Goal: Transaction & Acquisition: Purchase product/service

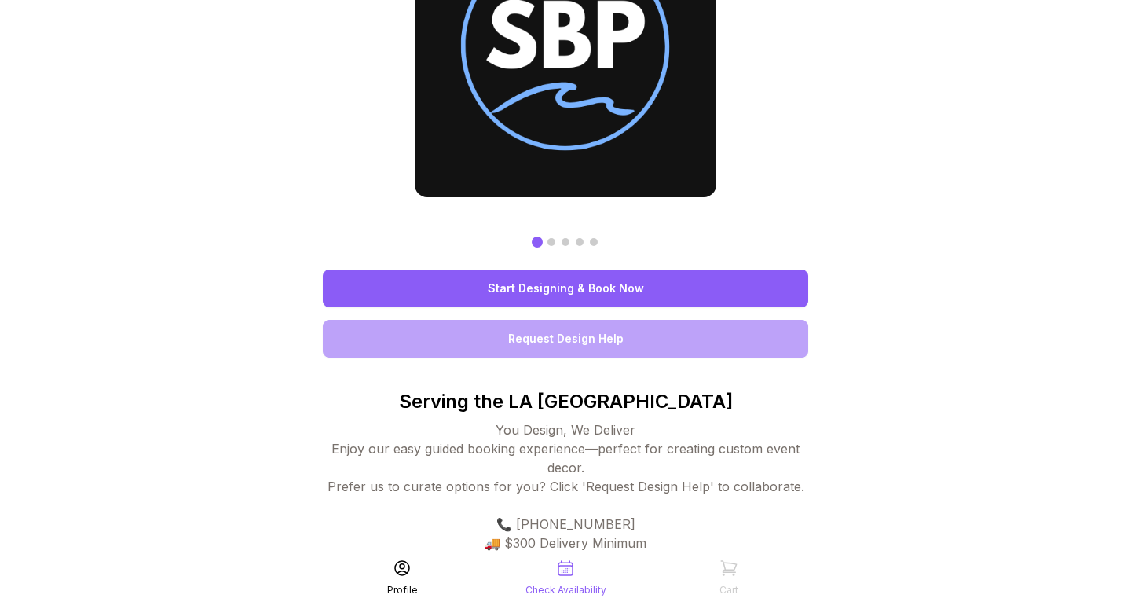
scroll to position [117, 0]
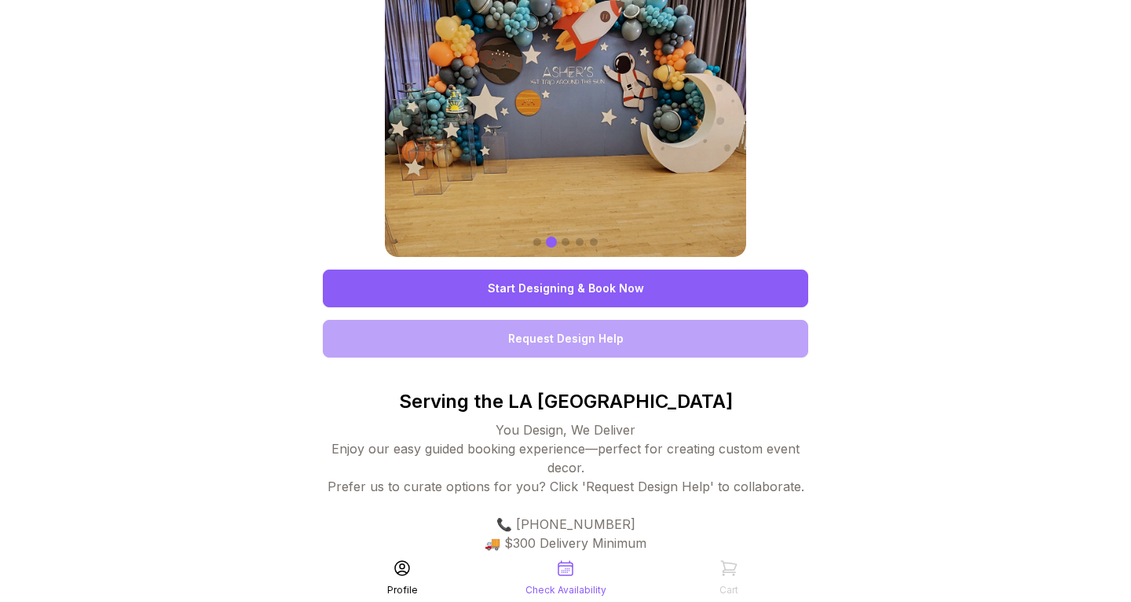
click at [521, 293] on link "Start Designing & Book Now" at bounding box center [565, 288] width 485 height 38
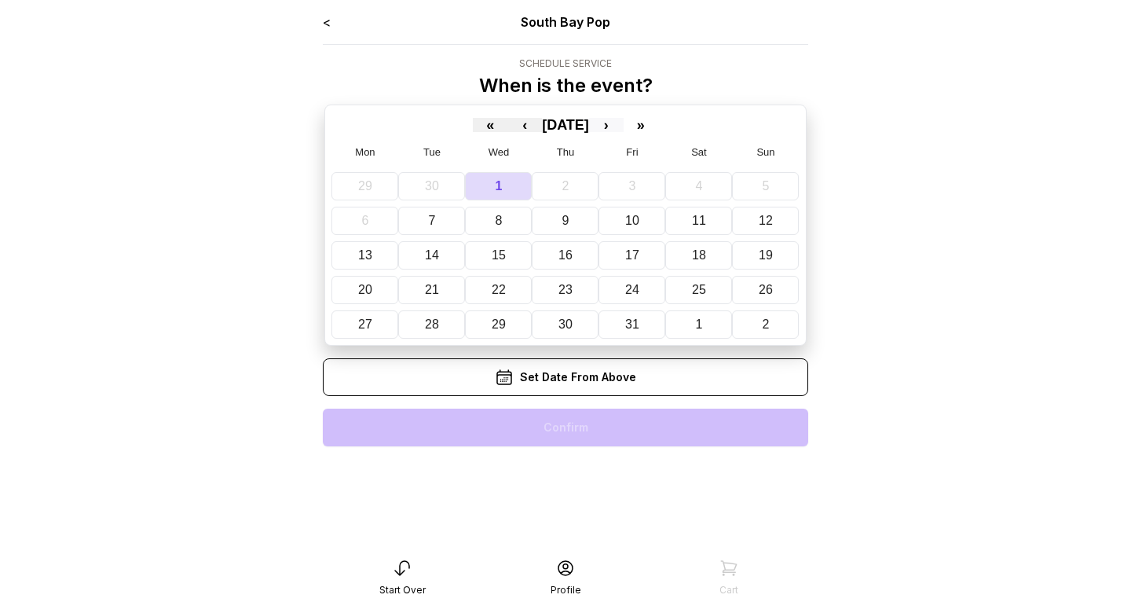
click at [624, 126] on button "›" at bounding box center [606, 125] width 35 height 14
click at [700, 220] on abbr "8" at bounding box center [700, 220] width 7 height 13
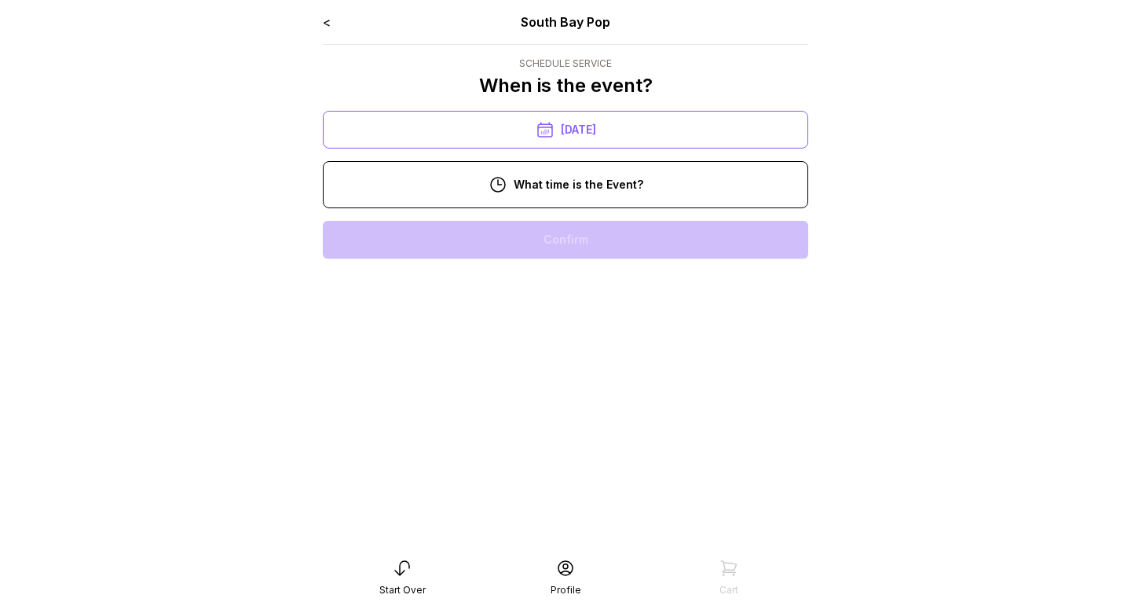
click at [624, 232] on div "10:00 am" at bounding box center [565, 240] width 460 height 38
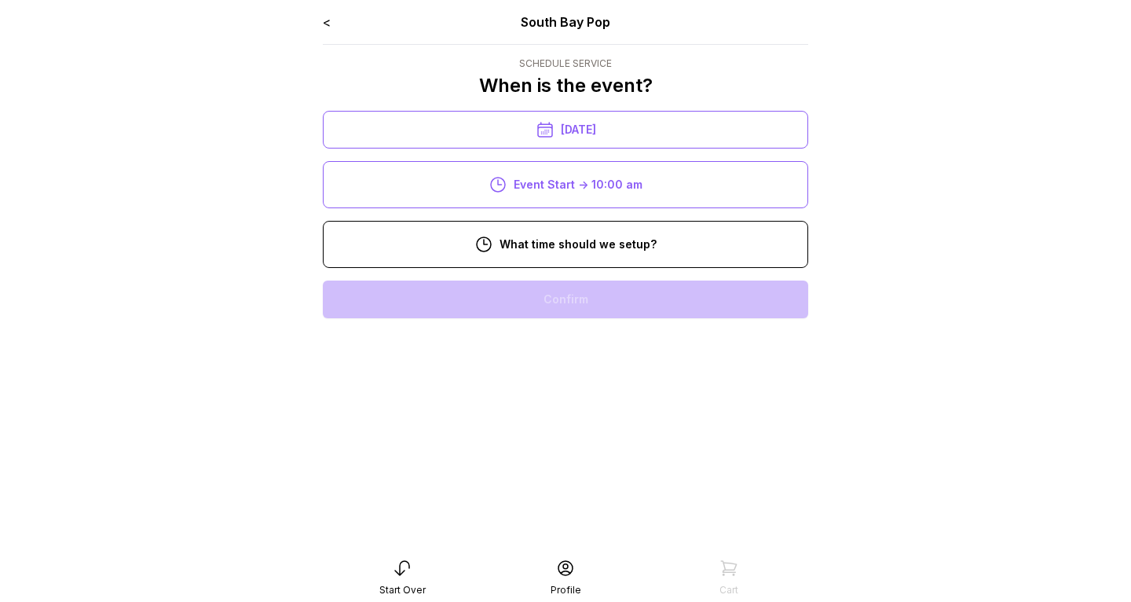
click at [627, 310] on div "8:00 am" at bounding box center [565, 299] width 460 height 38
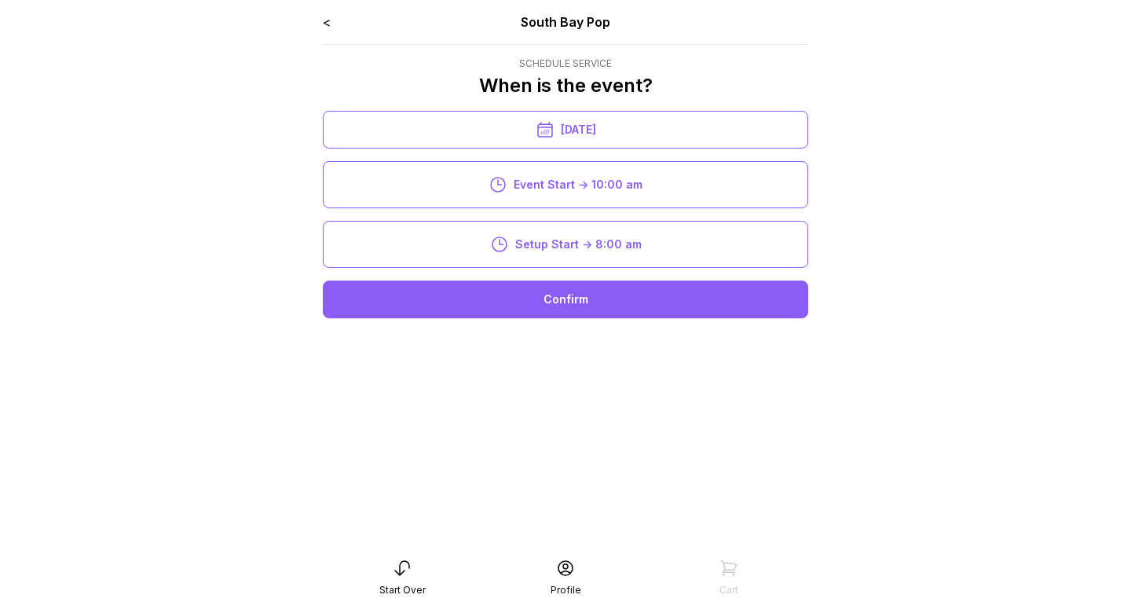
click at [612, 305] on div "Confirm" at bounding box center [565, 299] width 485 height 38
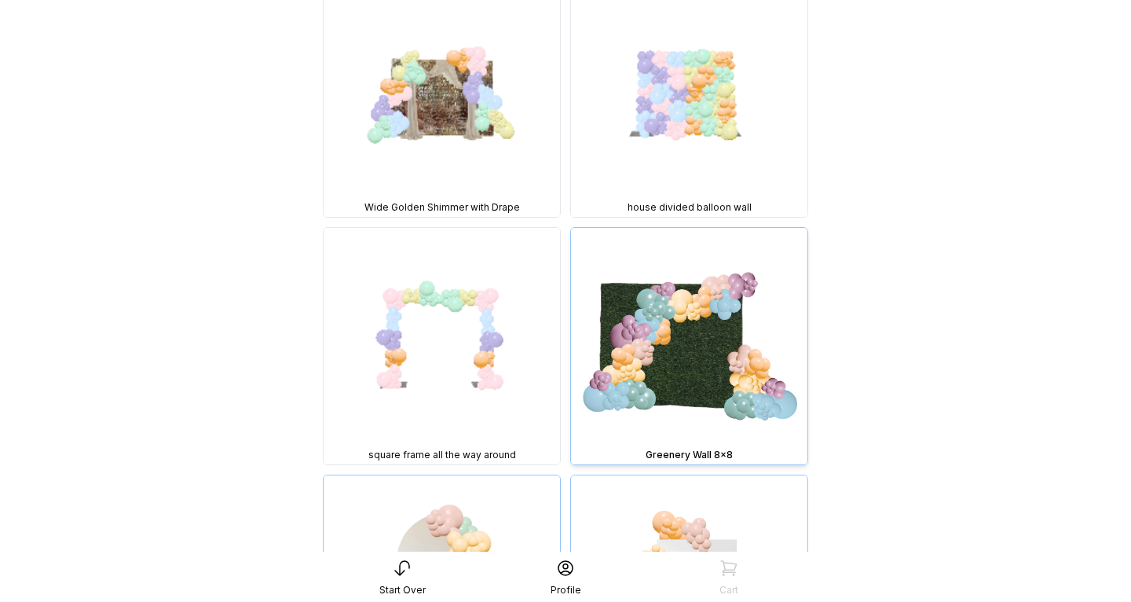
scroll to position [1690, 0]
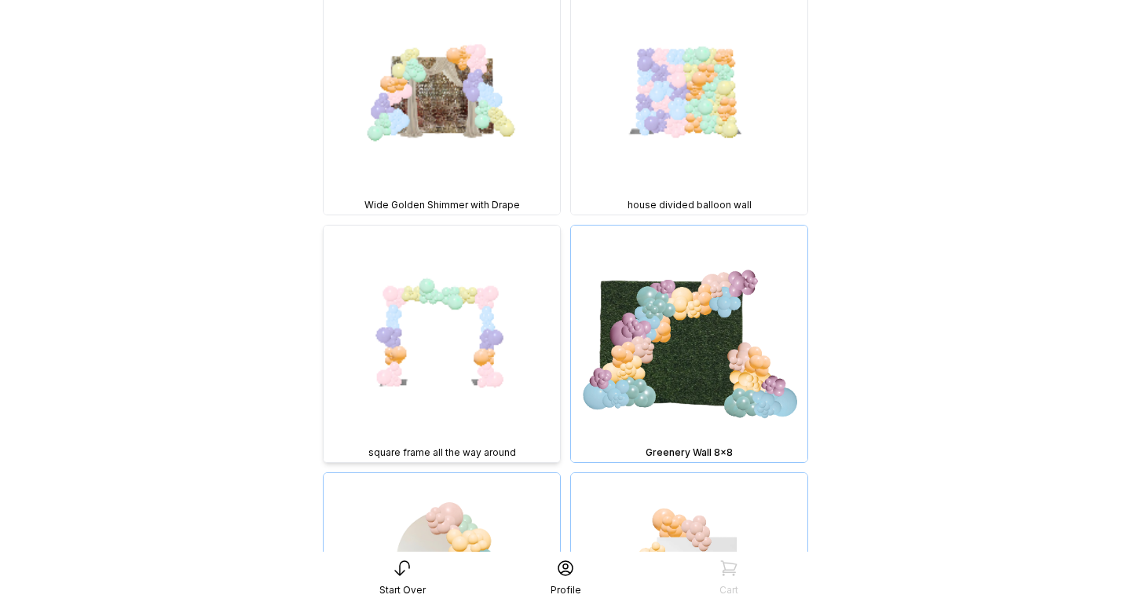
click at [456, 292] on img at bounding box center [442, 343] width 236 height 236
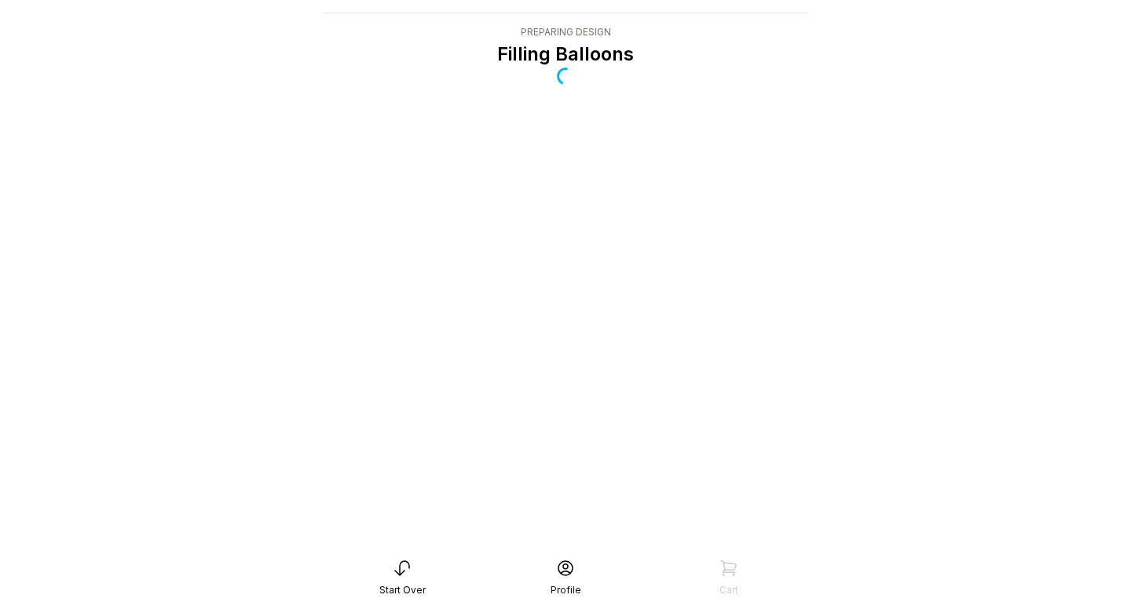
scroll to position [31, 0]
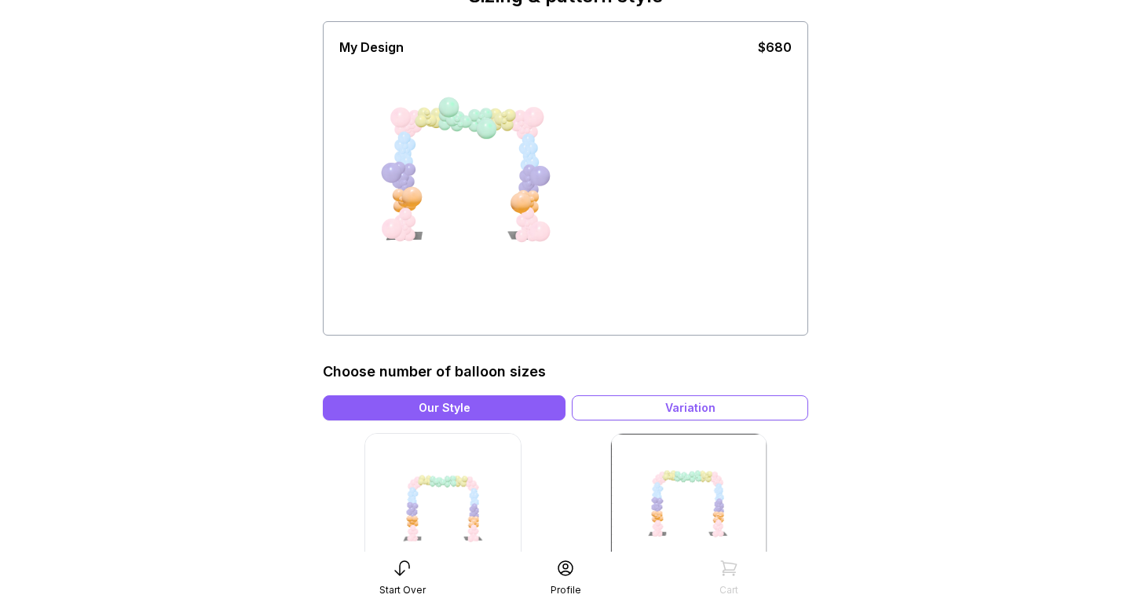
scroll to position [90, 0]
click at [653, 406] on div "Variation" at bounding box center [690, 406] width 236 height 25
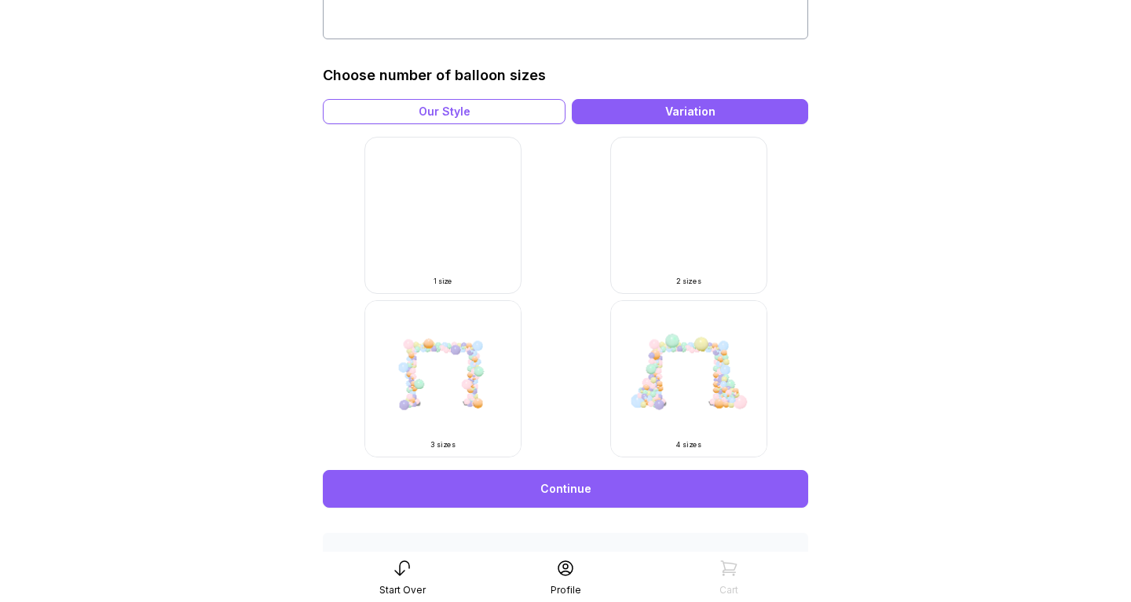
scroll to position [385, 0]
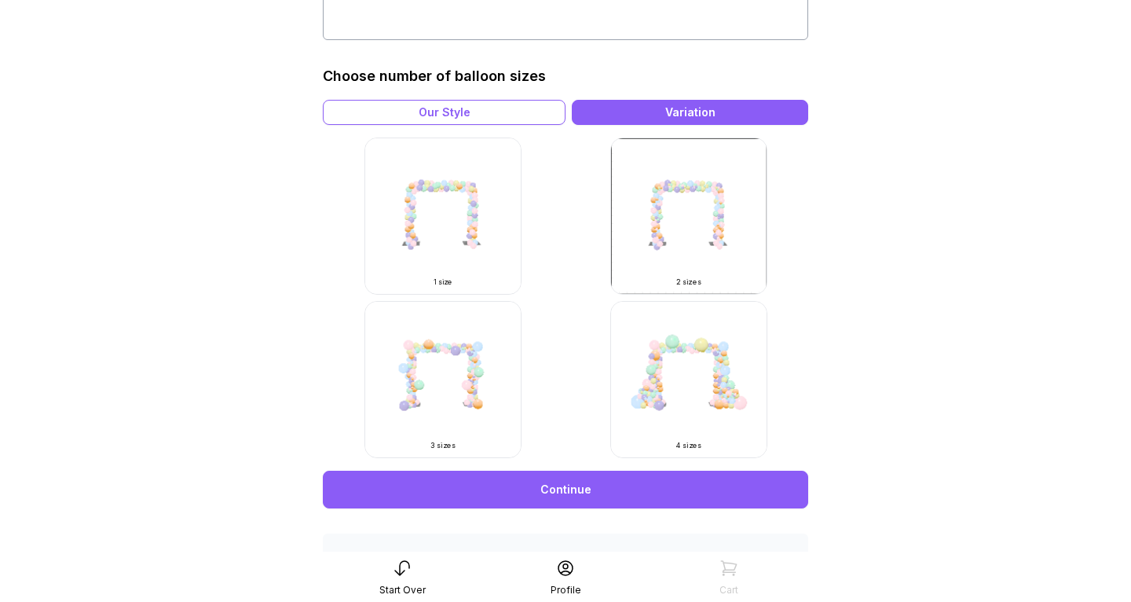
click at [653, 409] on img at bounding box center [688, 379] width 157 height 157
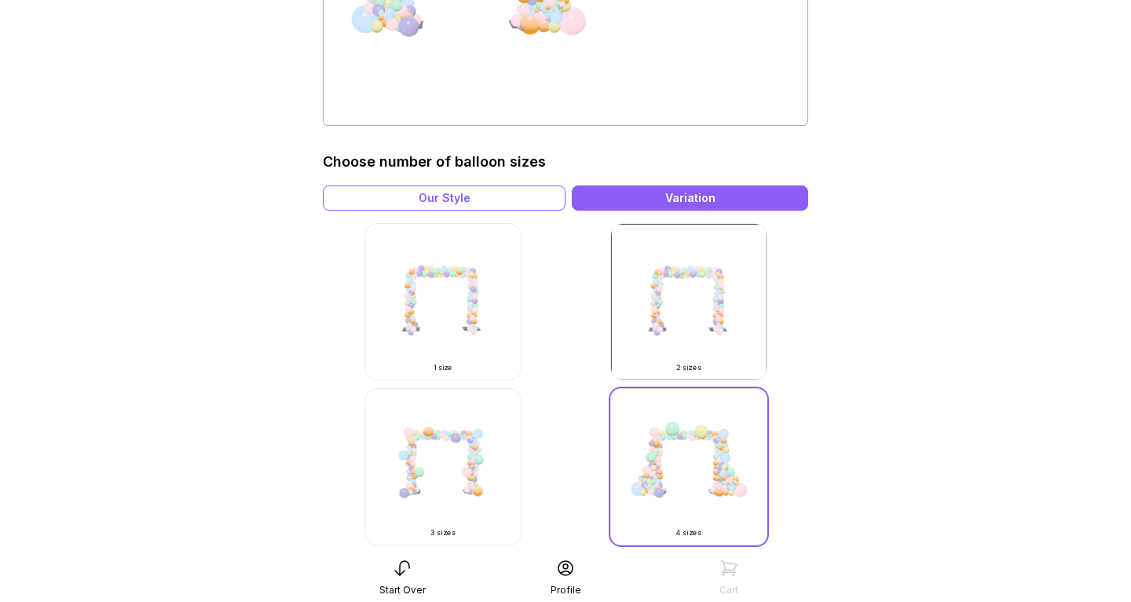
scroll to position [302, 0]
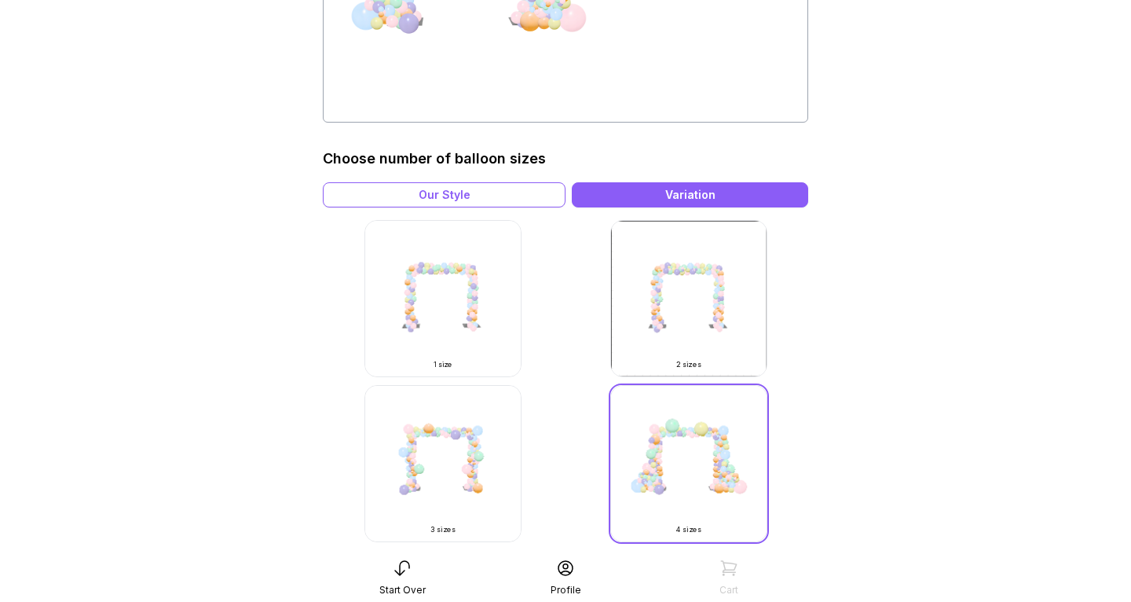
click at [664, 298] on img at bounding box center [688, 298] width 157 height 157
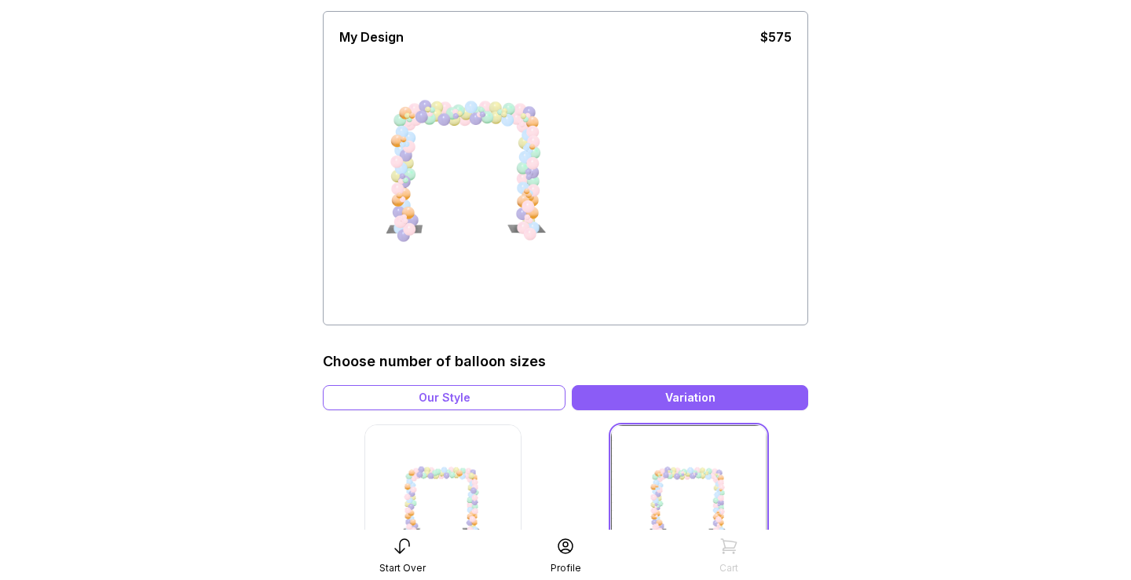
scroll to position [114, 0]
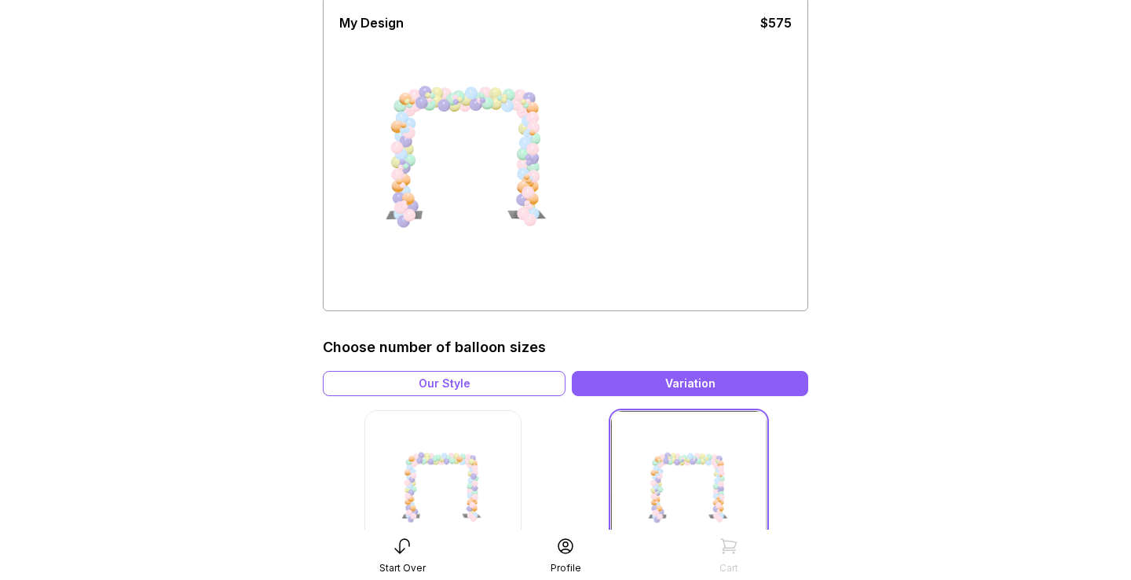
click at [441, 499] on img at bounding box center [442, 488] width 157 height 157
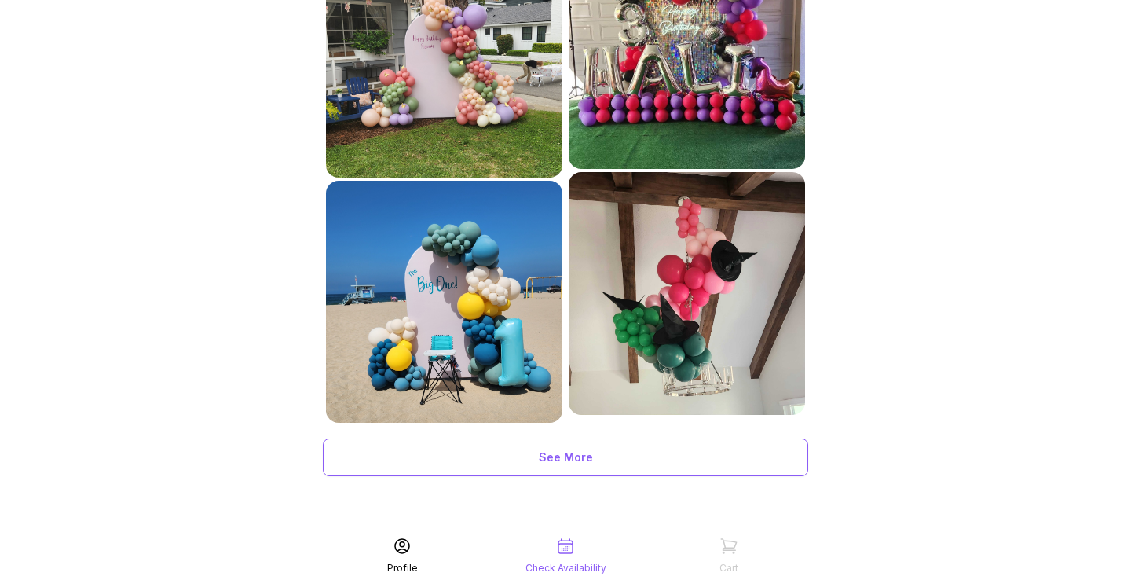
scroll to position [785, 0]
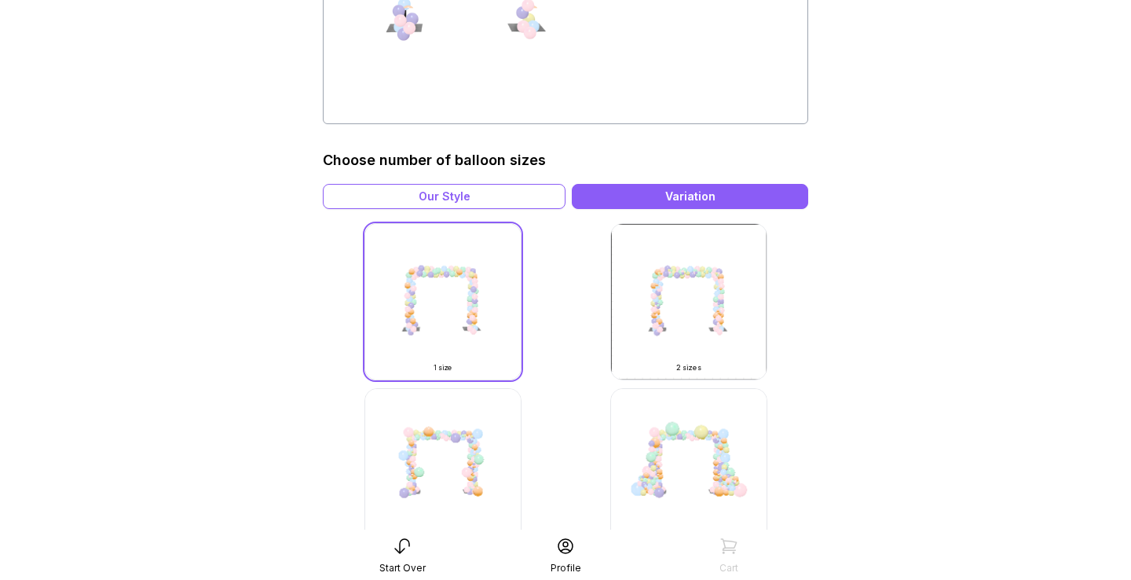
scroll to position [316, 0]
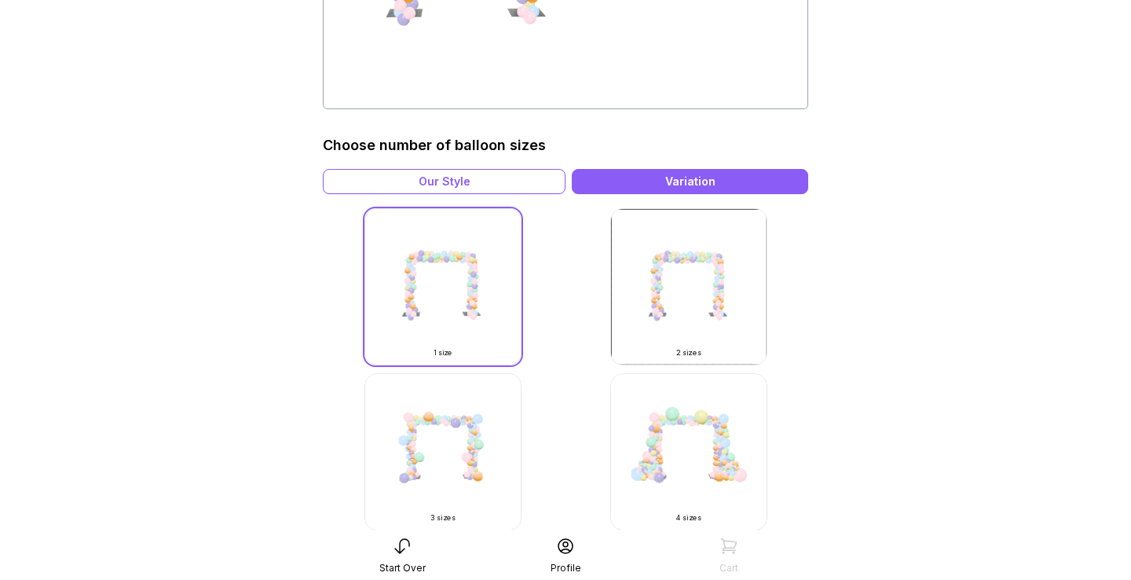
click at [696, 277] on img at bounding box center [688, 286] width 157 height 157
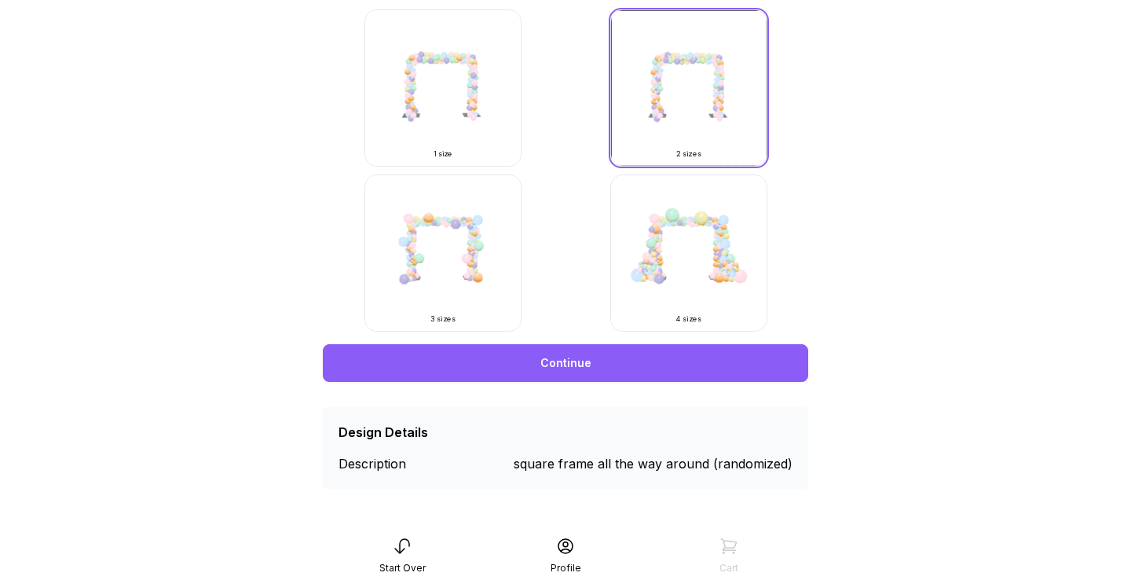
scroll to position [514, 0]
click at [605, 368] on link "Continue" at bounding box center [565, 363] width 485 height 38
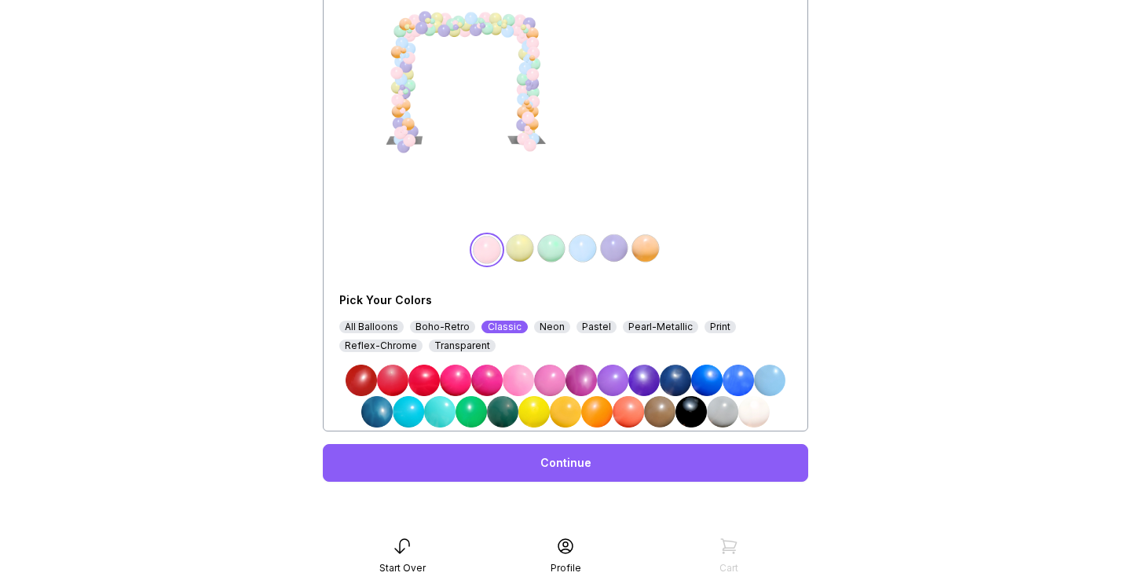
scroll to position [190, 0]
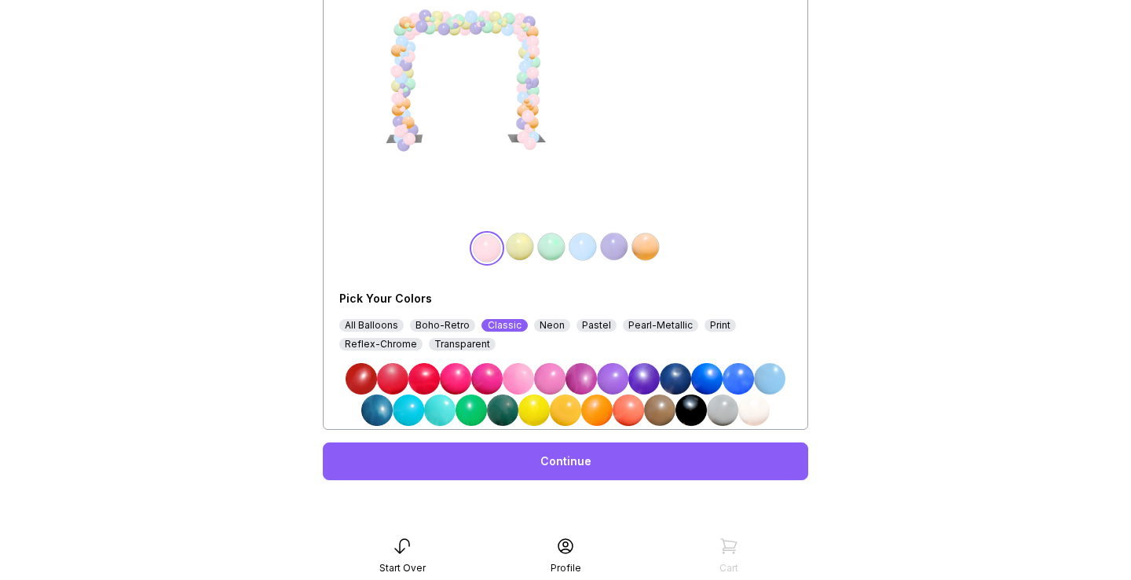
click at [502, 404] on img at bounding box center [502, 409] width 31 height 31
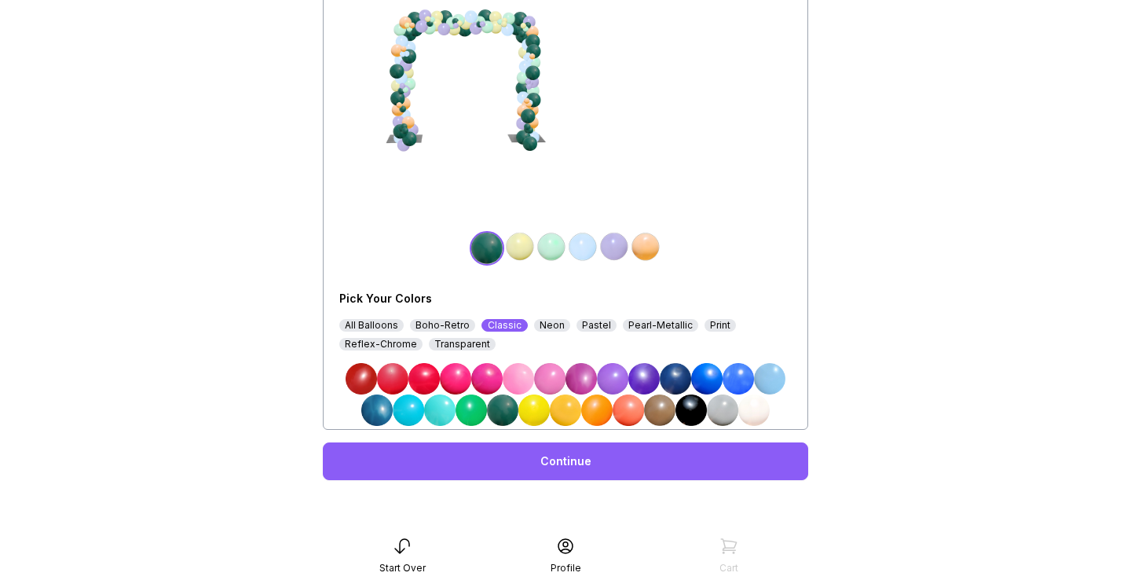
click at [470, 413] on img at bounding box center [470, 409] width 31 height 31
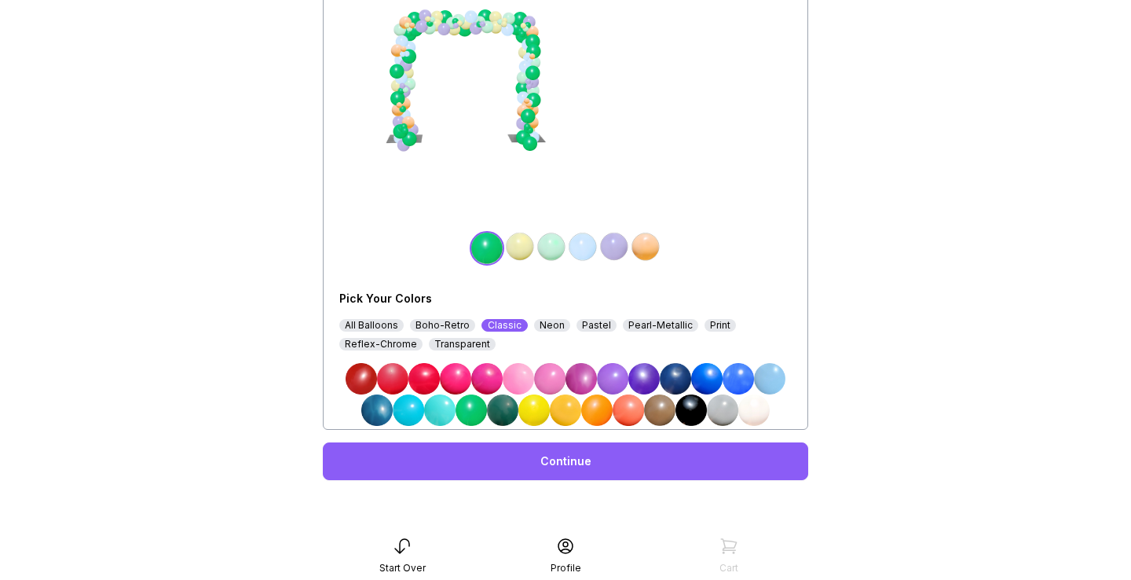
click at [661, 418] on img at bounding box center [659, 409] width 31 height 31
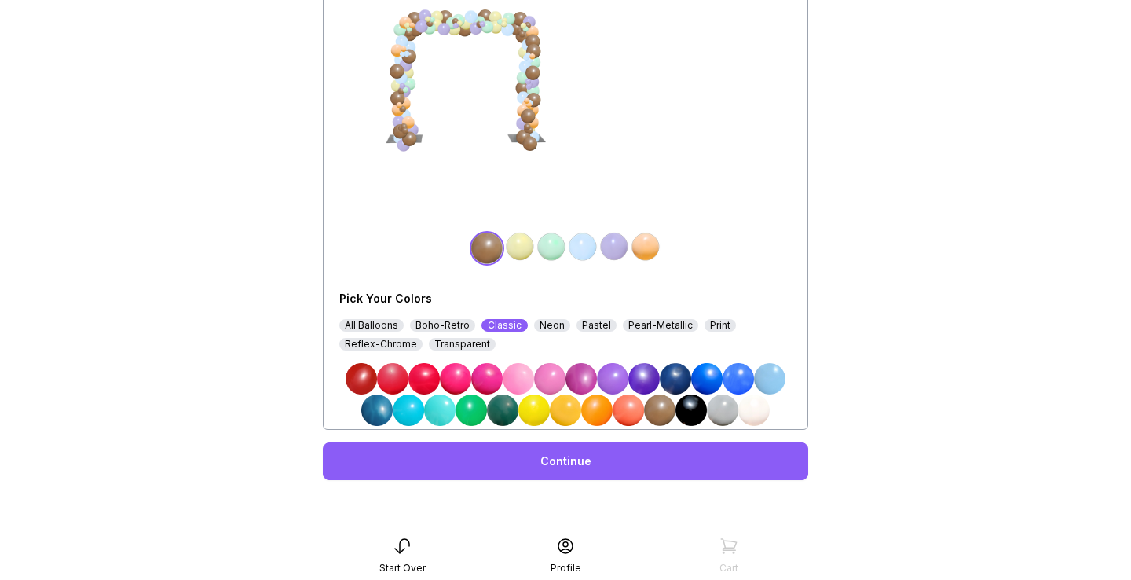
click at [390, 327] on div "All Balloons" at bounding box center [371, 325] width 64 height 13
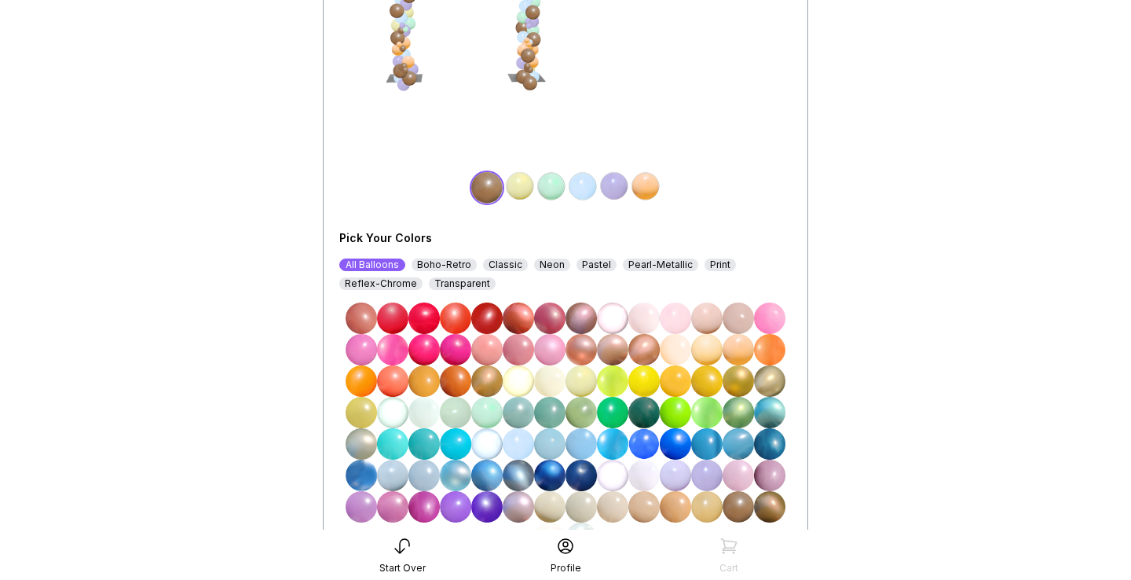
scroll to position [254, 0]
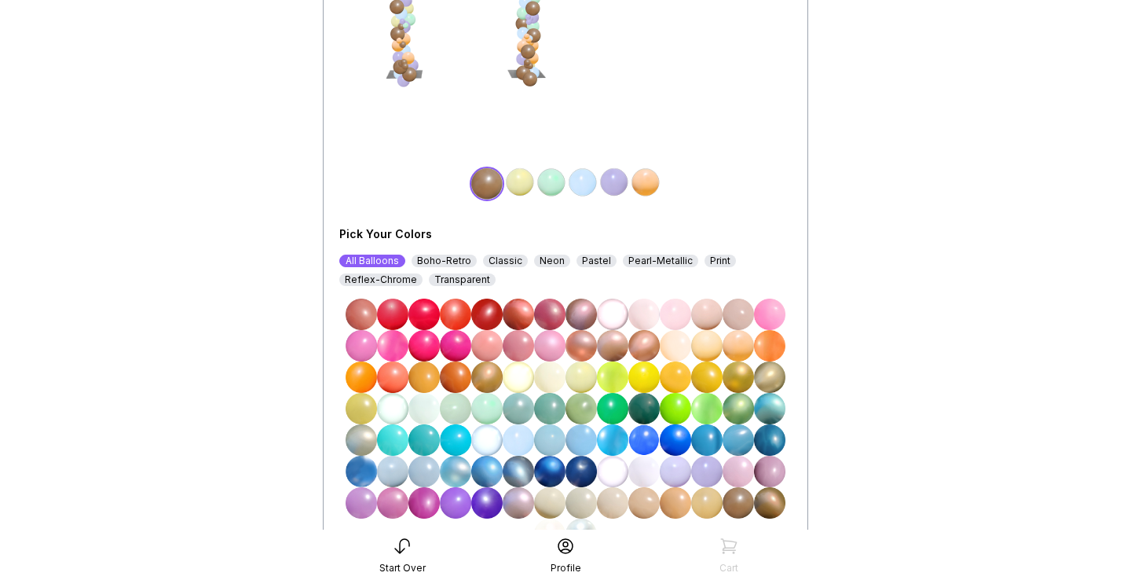
click at [521, 185] on img at bounding box center [519, 181] width 31 height 31
click at [649, 409] on img at bounding box center [643, 408] width 31 height 31
click at [548, 188] on img at bounding box center [551, 181] width 31 height 31
click at [679, 407] on img at bounding box center [675, 408] width 31 height 31
click at [581, 181] on img at bounding box center [582, 181] width 31 height 31
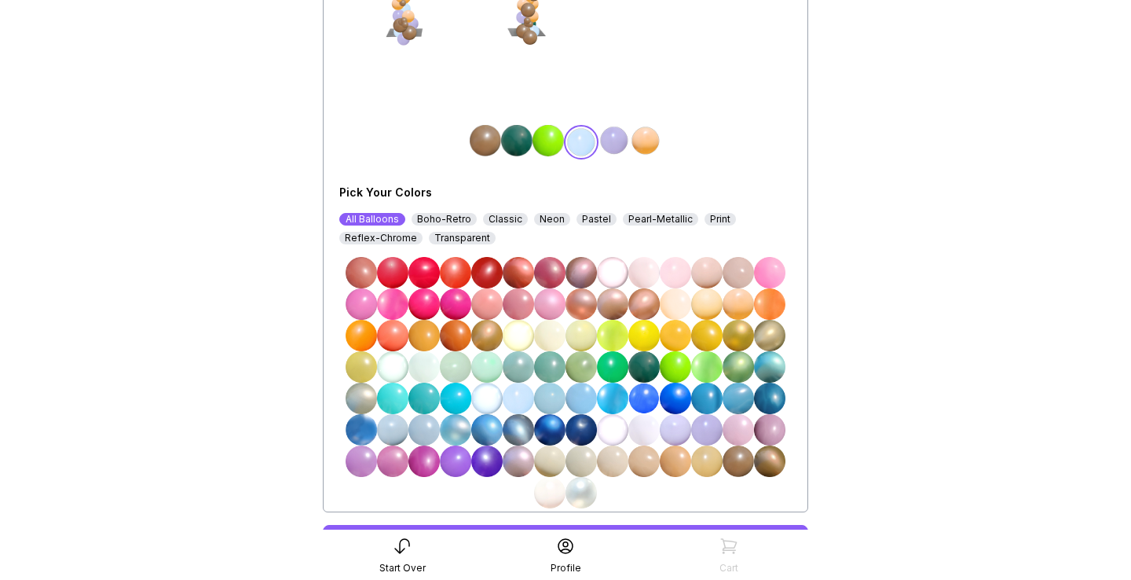
scroll to position [298, 0]
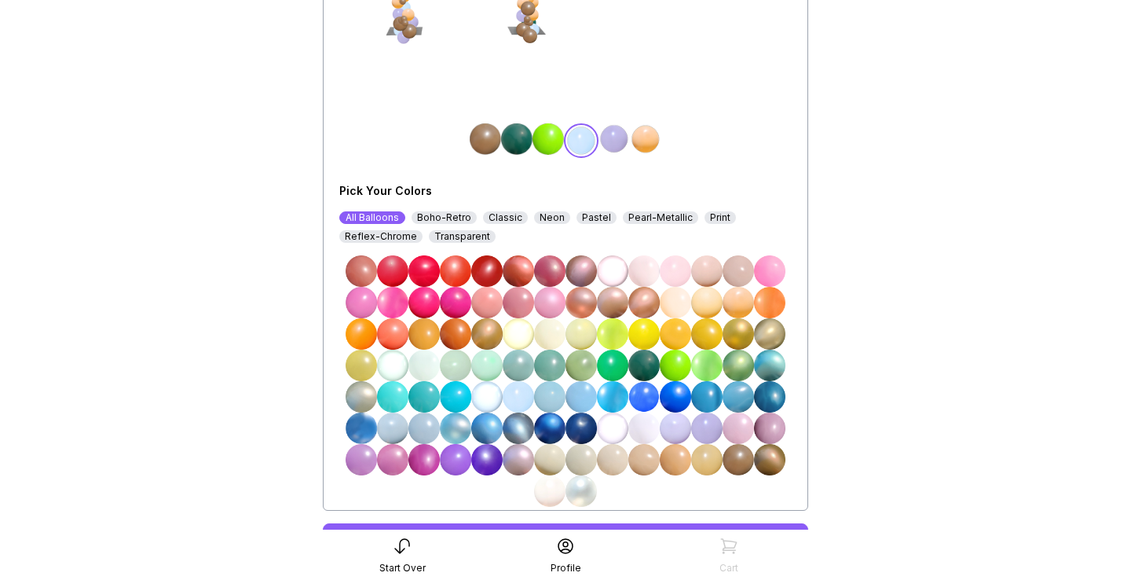
click at [574, 367] on img at bounding box center [580, 364] width 31 height 31
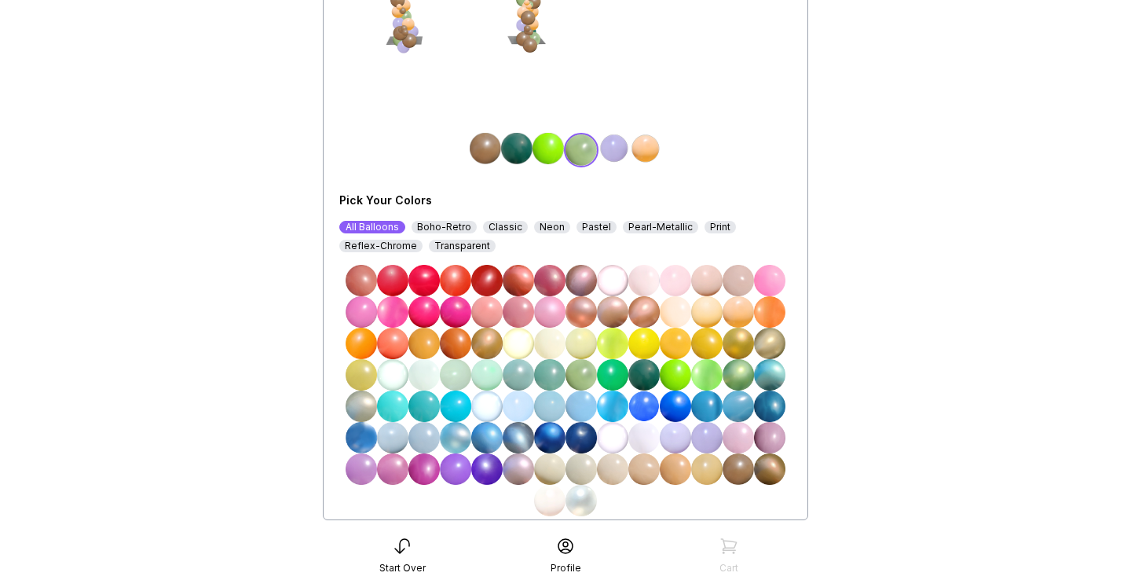
scroll to position [285, 0]
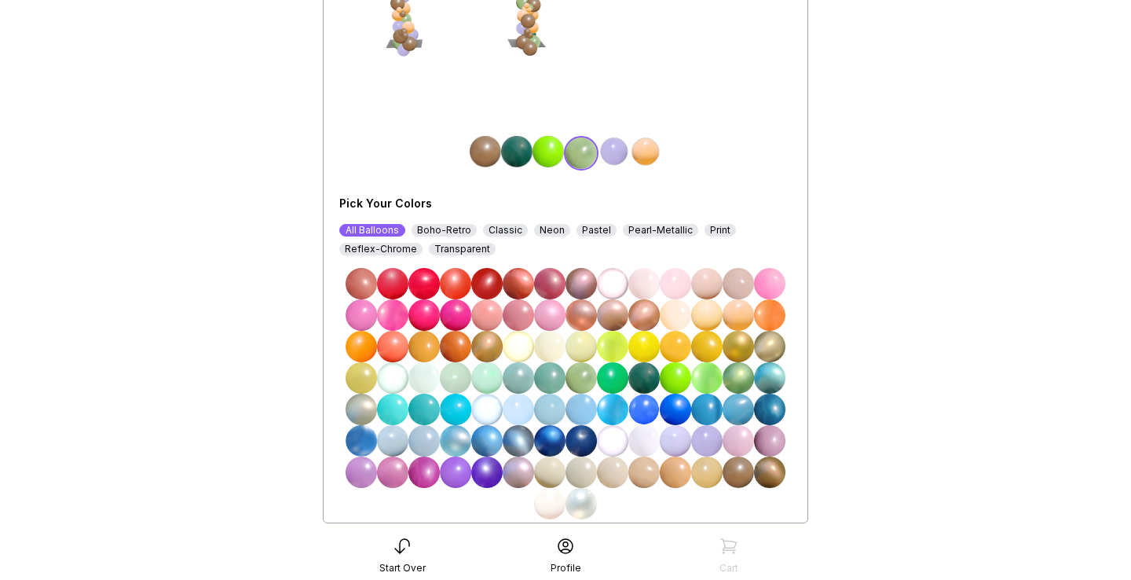
click at [611, 157] on img at bounding box center [613, 151] width 31 height 31
click at [682, 380] on img at bounding box center [675, 377] width 31 height 31
click at [648, 157] on img at bounding box center [645, 151] width 31 height 31
click at [707, 475] on img at bounding box center [706, 471] width 31 height 31
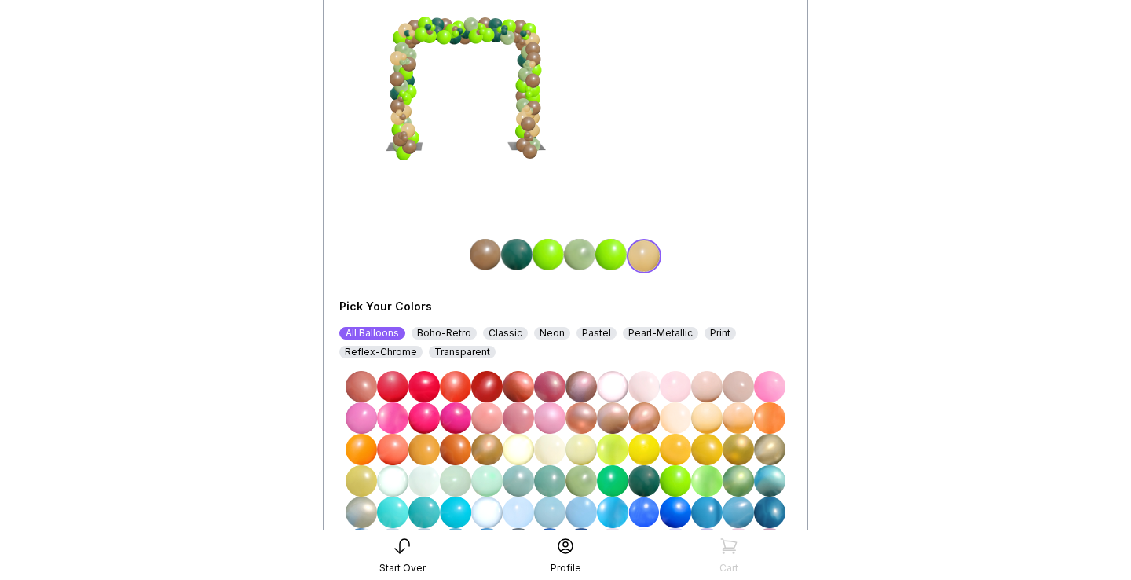
scroll to position [178, 0]
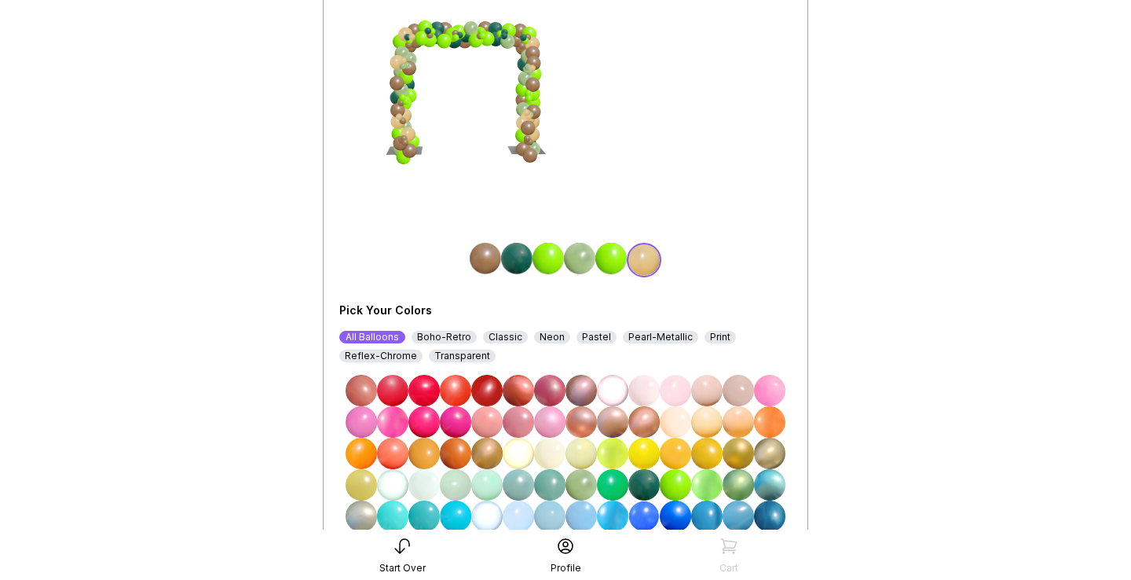
click at [608, 263] on img at bounding box center [610, 258] width 31 height 31
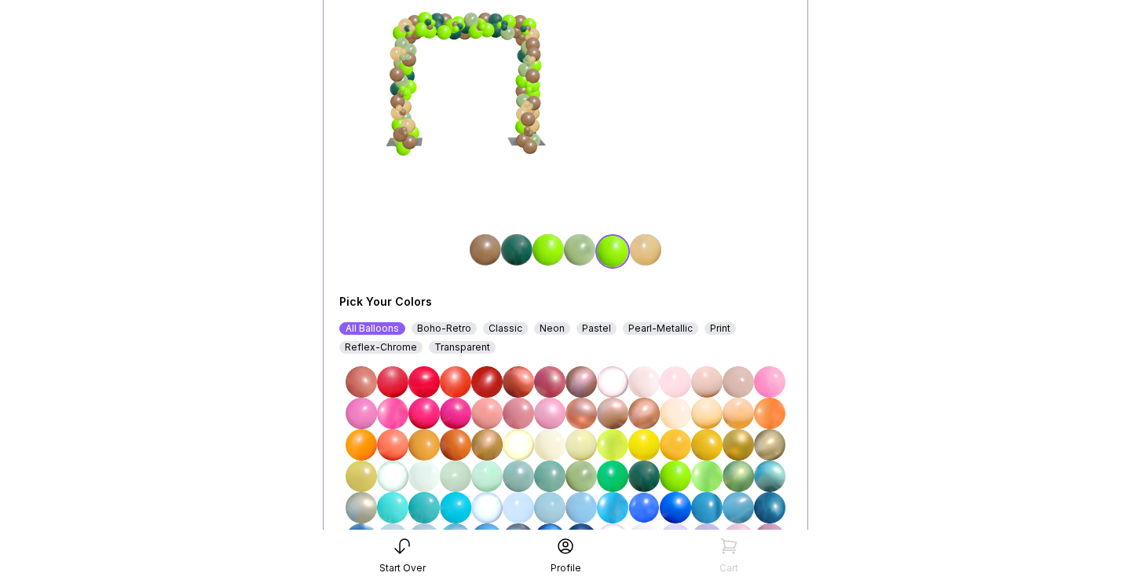
scroll to position [189, 0]
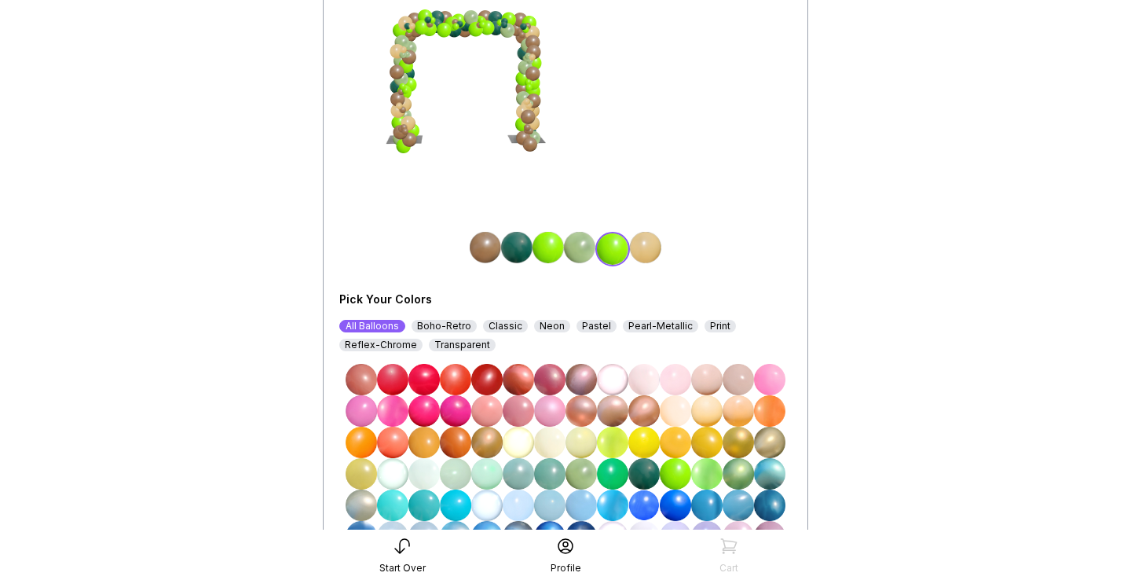
click at [609, 442] on img at bounding box center [612, 441] width 31 height 31
click at [482, 247] on img at bounding box center [485, 247] width 31 height 31
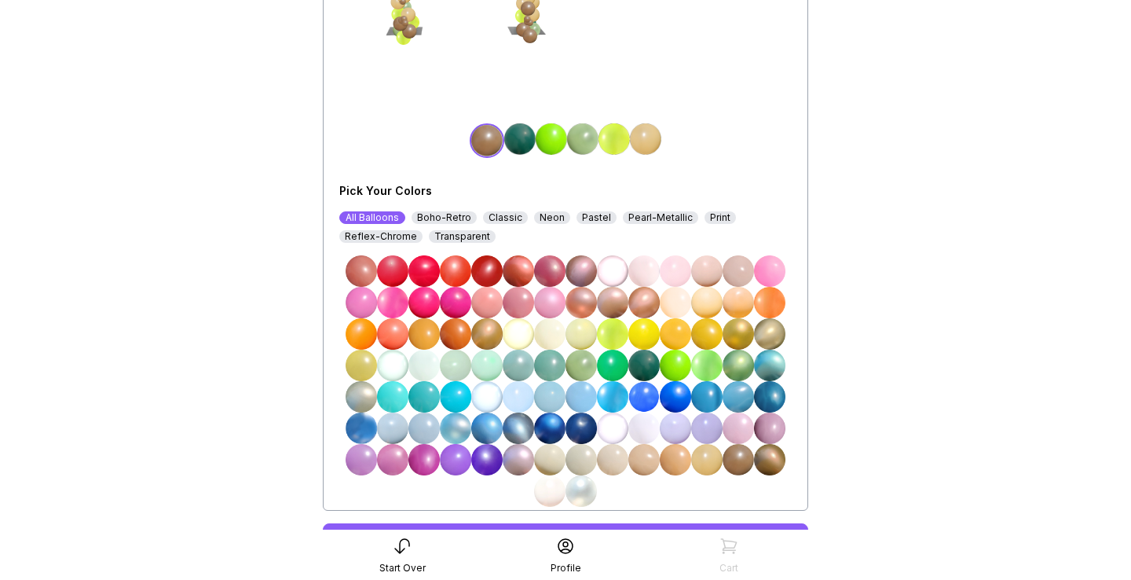
scroll to position [295, 0]
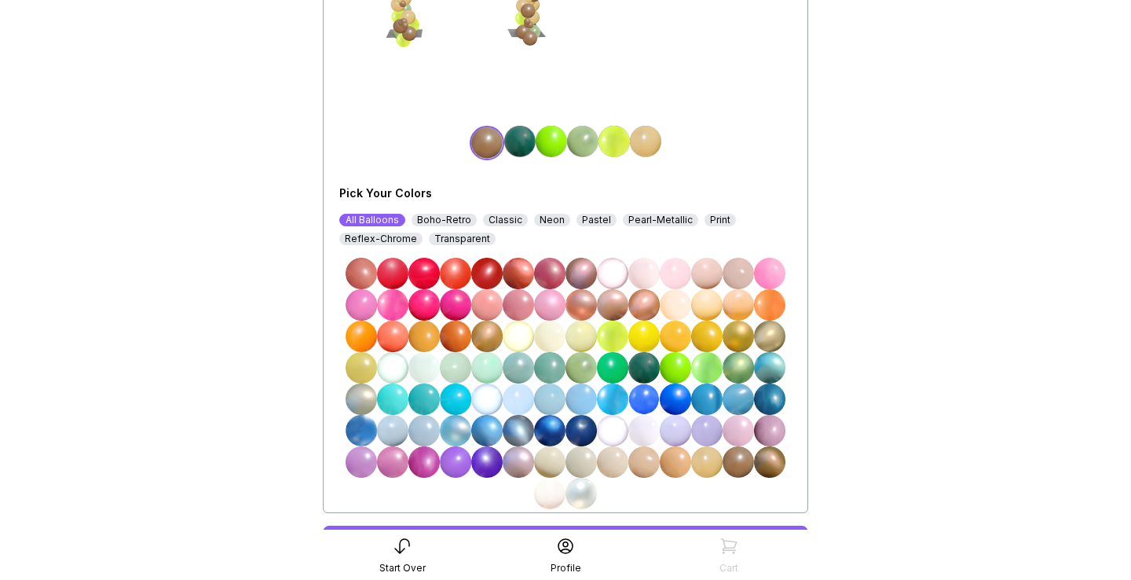
click at [504, 220] on div "Classic" at bounding box center [505, 220] width 45 height 13
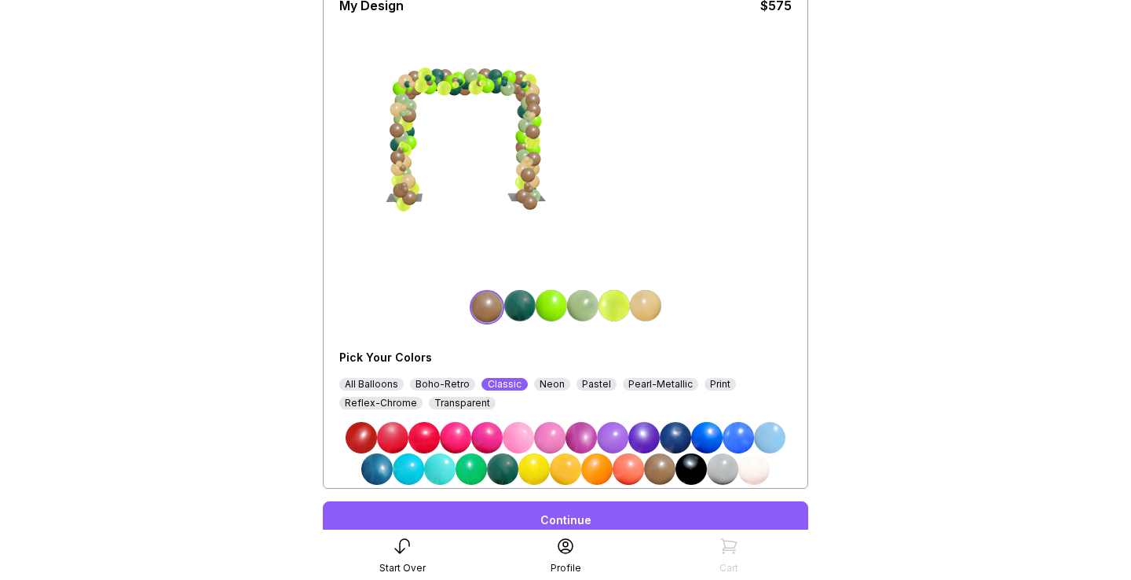
click at [390, 384] on div "All Balloons" at bounding box center [371, 384] width 64 height 13
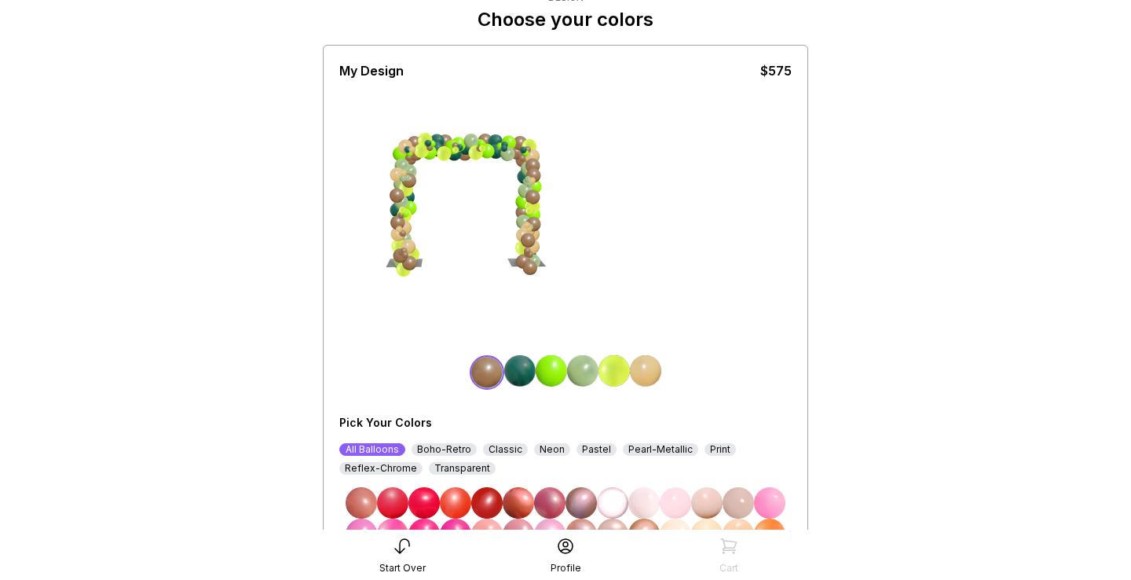
scroll to position [71, 0]
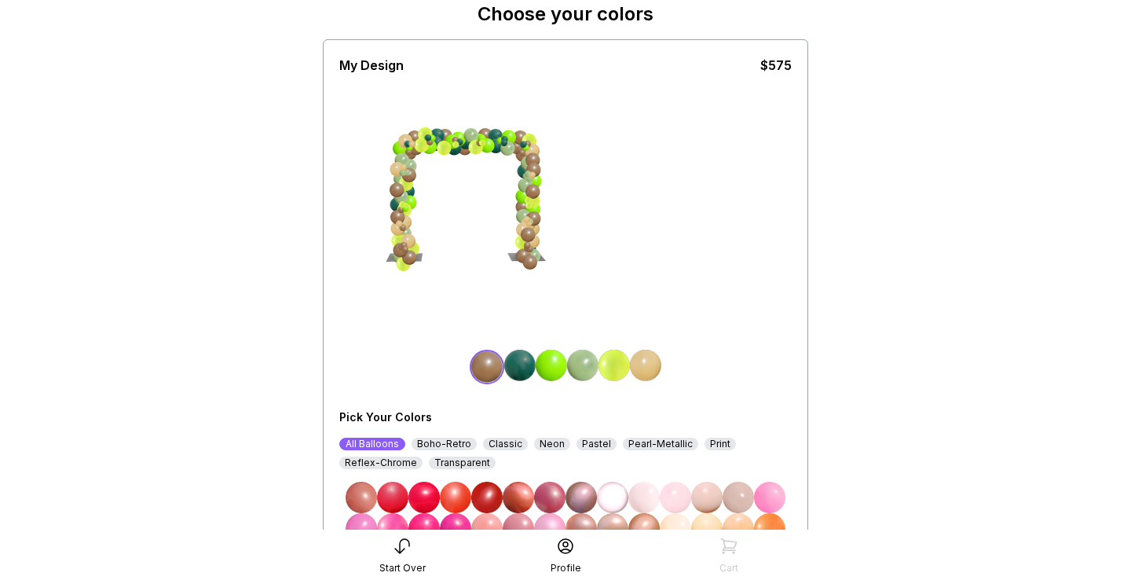
click at [548, 368] on img at bounding box center [551, 364] width 31 height 31
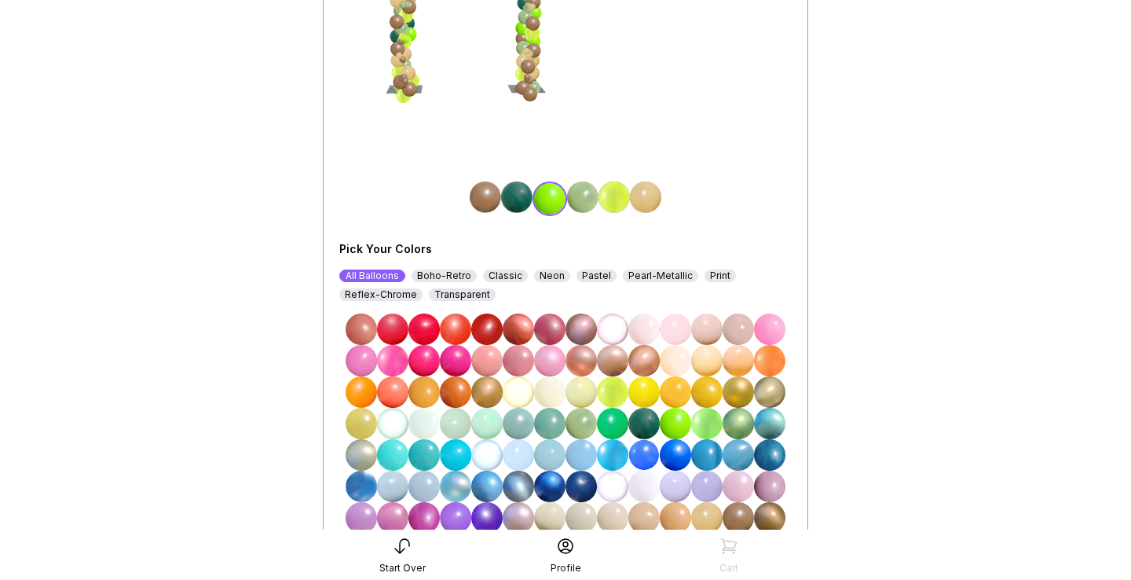
scroll to position [246, 0]
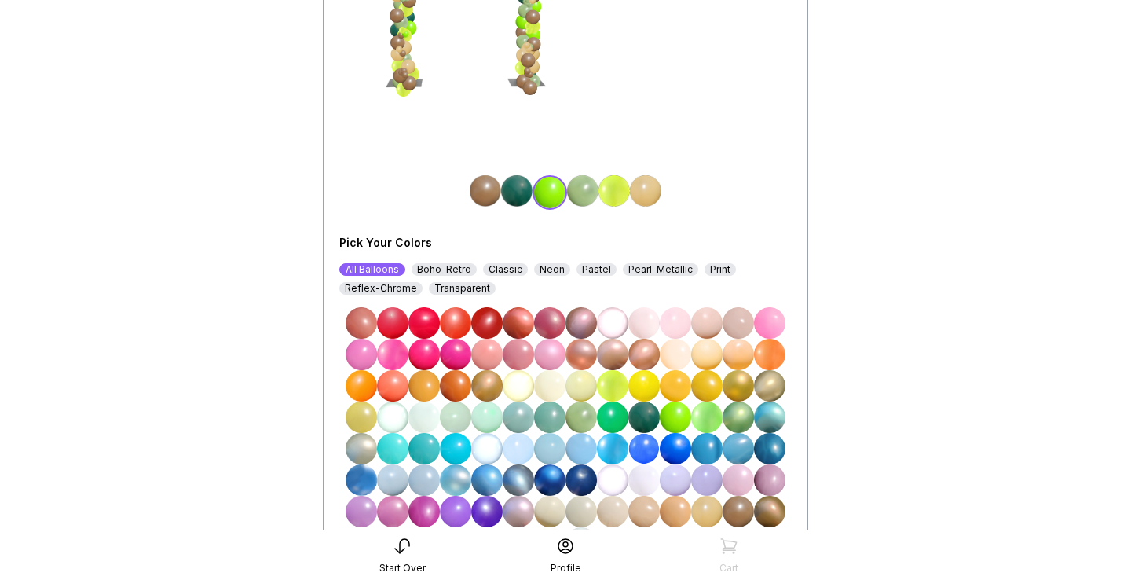
click at [458, 412] on img at bounding box center [455, 416] width 31 height 31
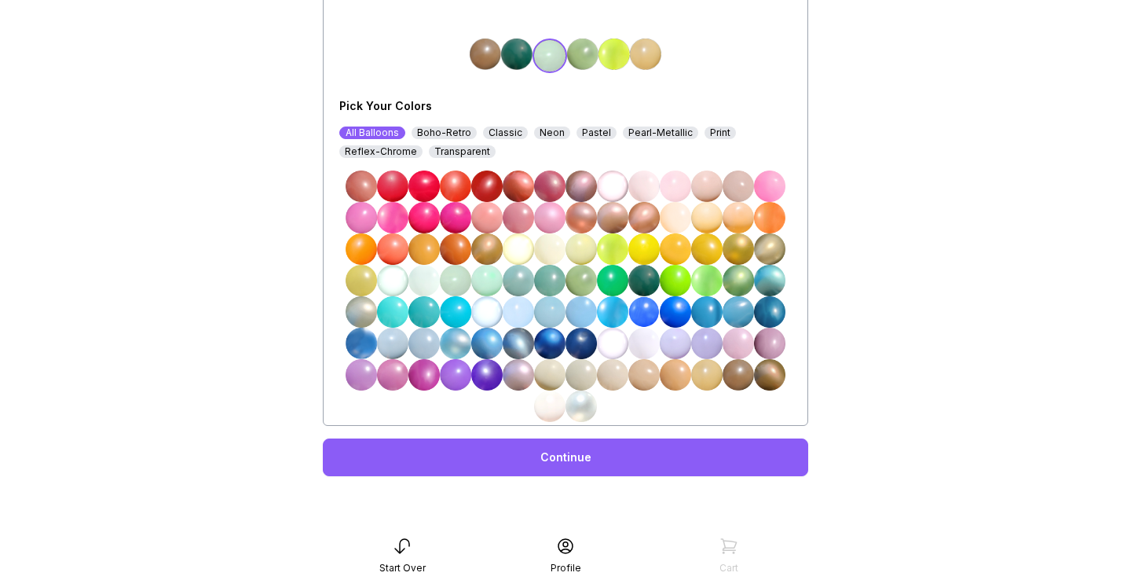
scroll to position [382, 0]
click at [530, 470] on link "Continue" at bounding box center [565, 457] width 485 height 38
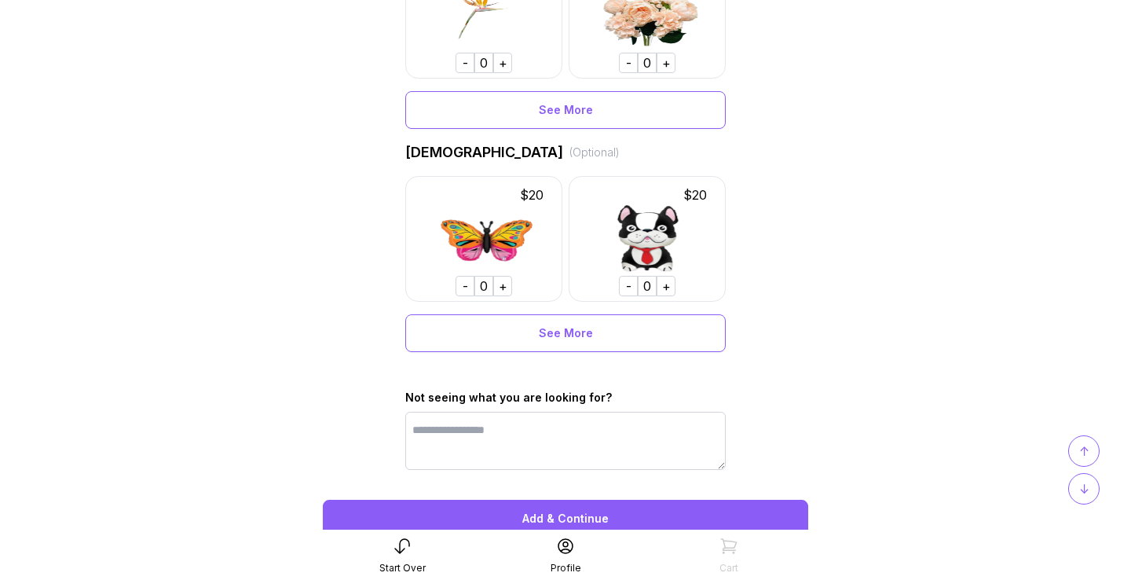
scroll to position [1103, 0]
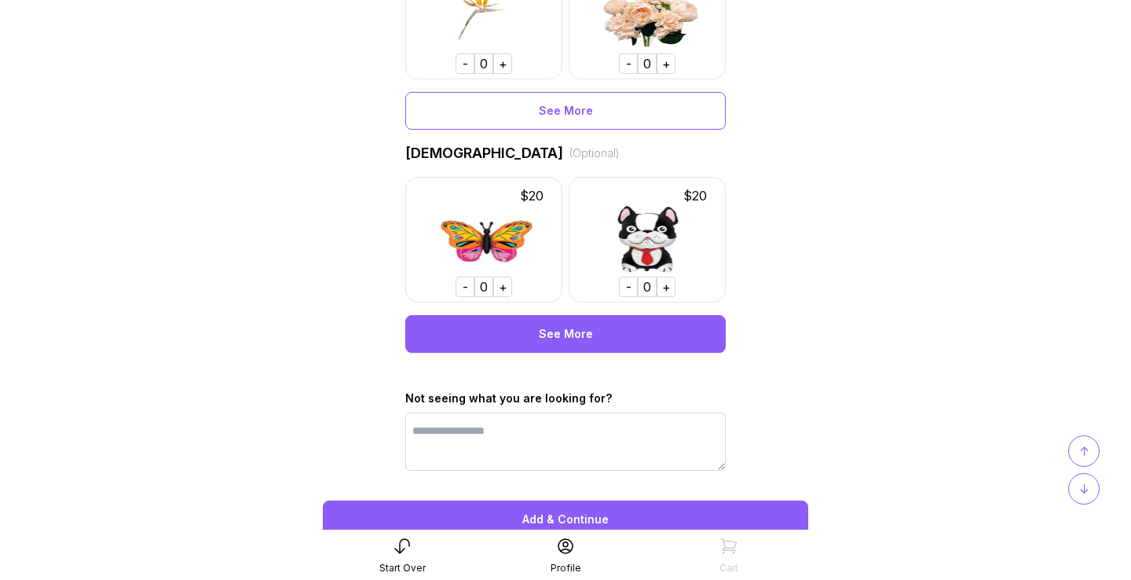
click at [557, 330] on div "See More" at bounding box center [565, 334] width 320 height 38
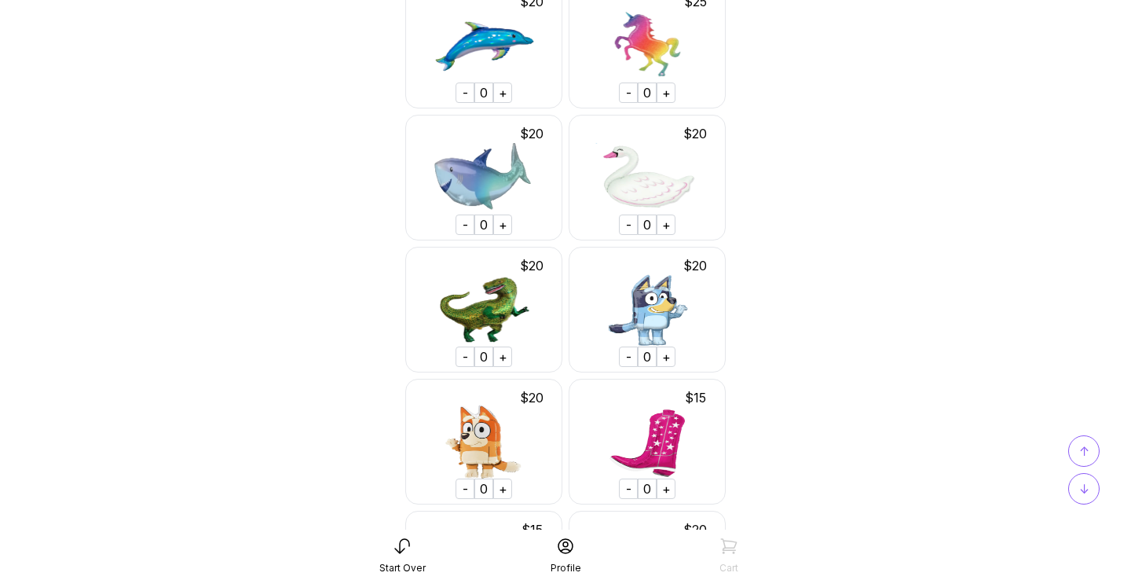
scroll to position [1574, 0]
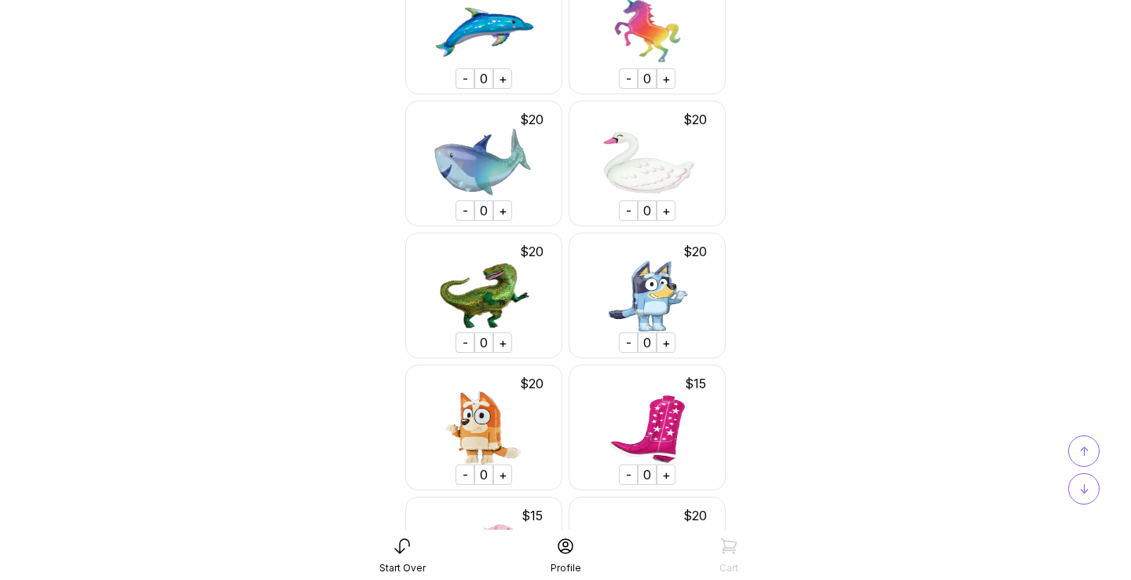
click at [501, 344] on div "+" at bounding box center [502, 342] width 19 height 20
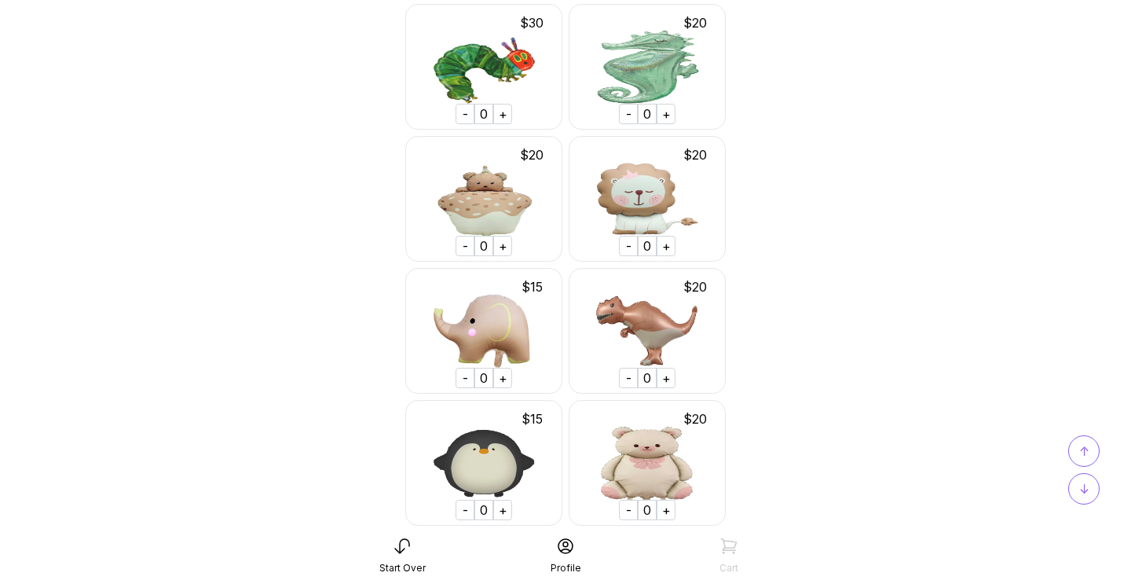
scroll to position [10115, 0]
click at [666, 379] on div "+" at bounding box center [665, 377] width 19 height 20
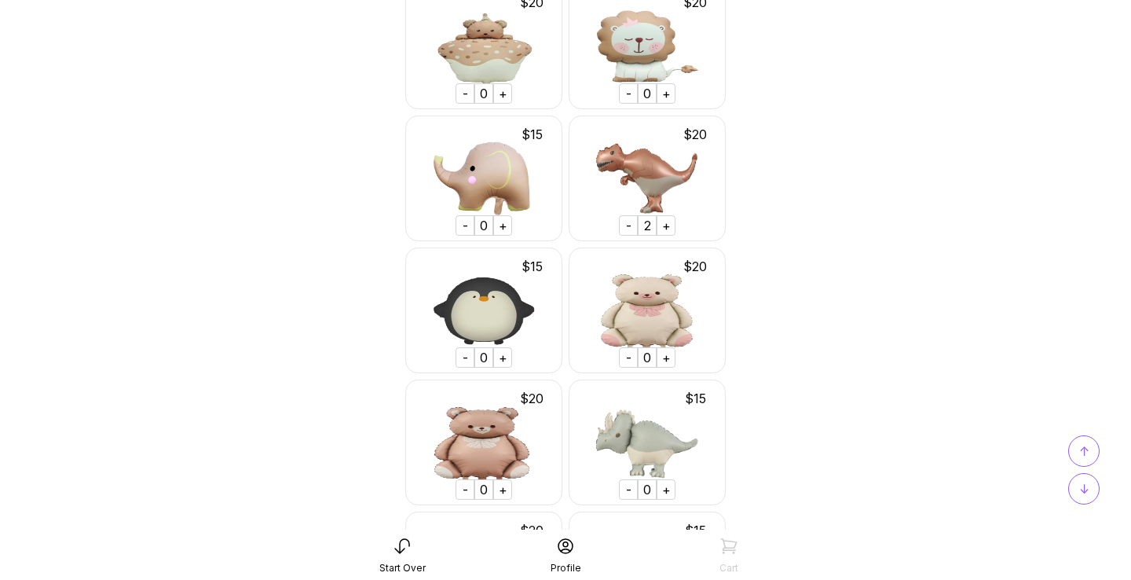
scroll to position [10265, 0]
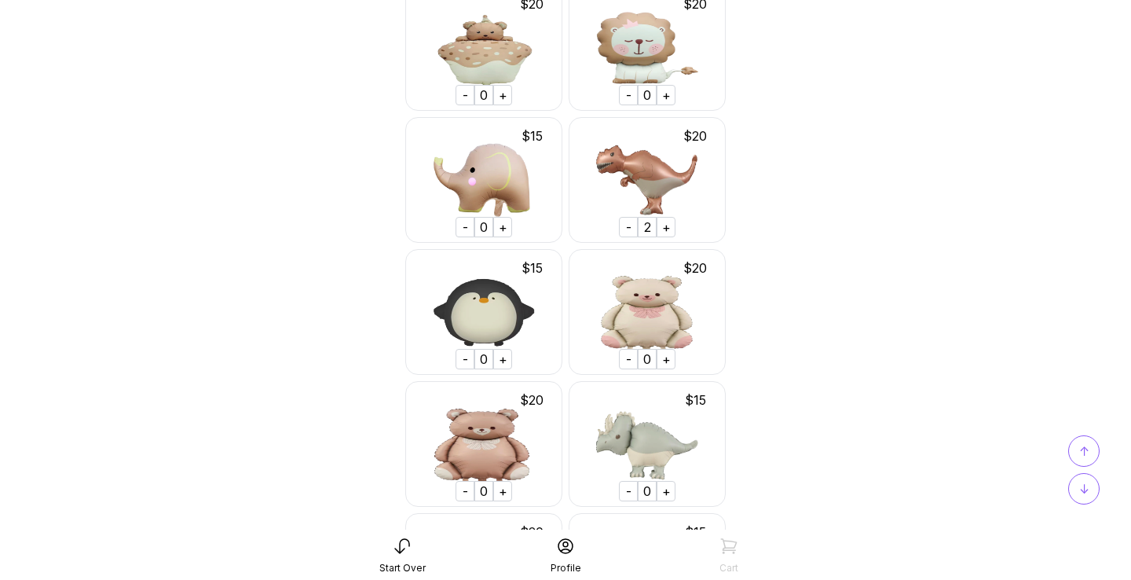
click at [628, 229] on div "-" at bounding box center [628, 227] width 19 height 20
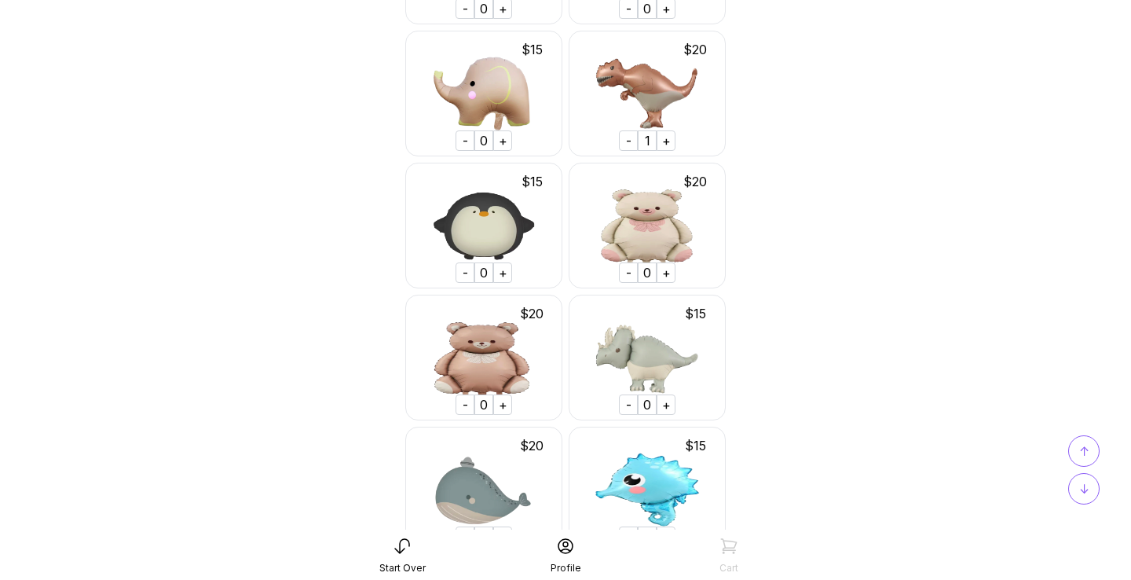
scroll to position [10352, 0]
click at [667, 413] on div "+" at bounding box center [665, 404] width 19 height 20
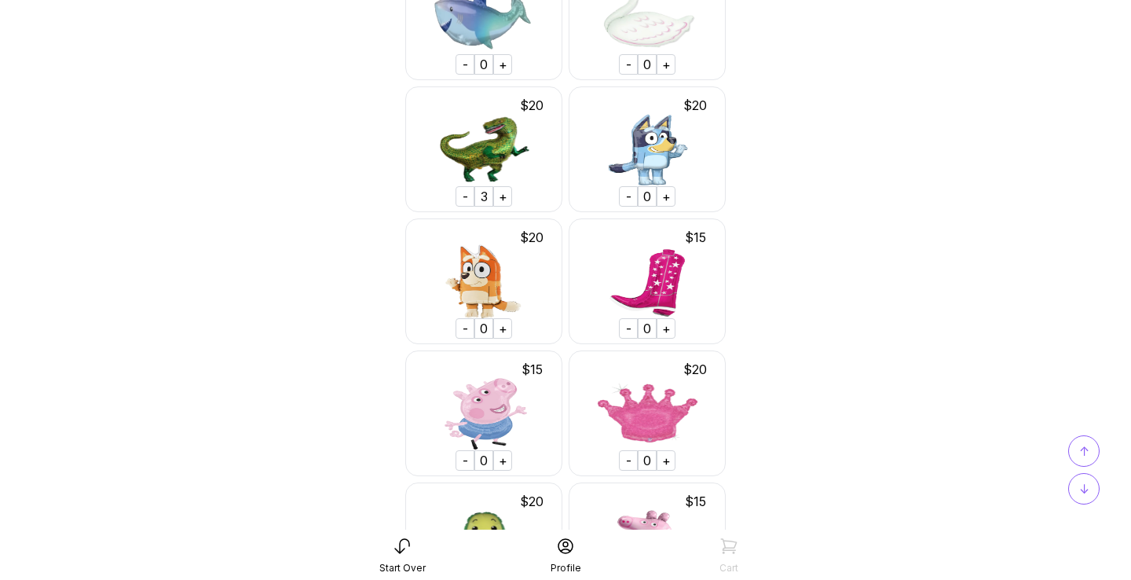
scroll to position [1720, 0]
click at [465, 198] on div "-" at bounding box center [464, 197] width 19 height 20
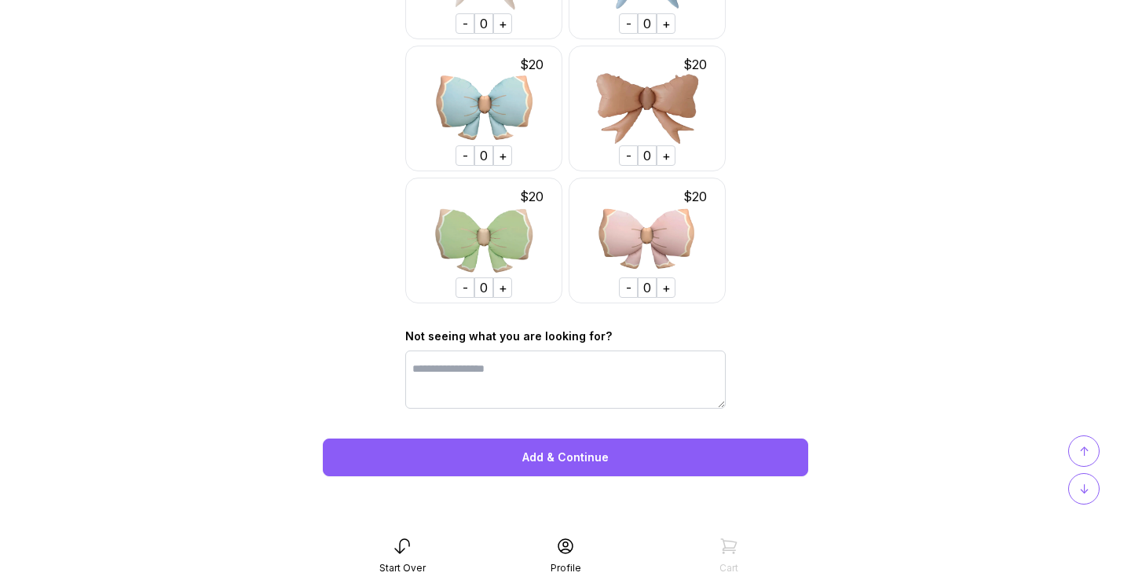
scroll to position [15218, 0]
click at [574, 453] on div "Add & Continue" at bounding box center [565, 457] width 485 height 38
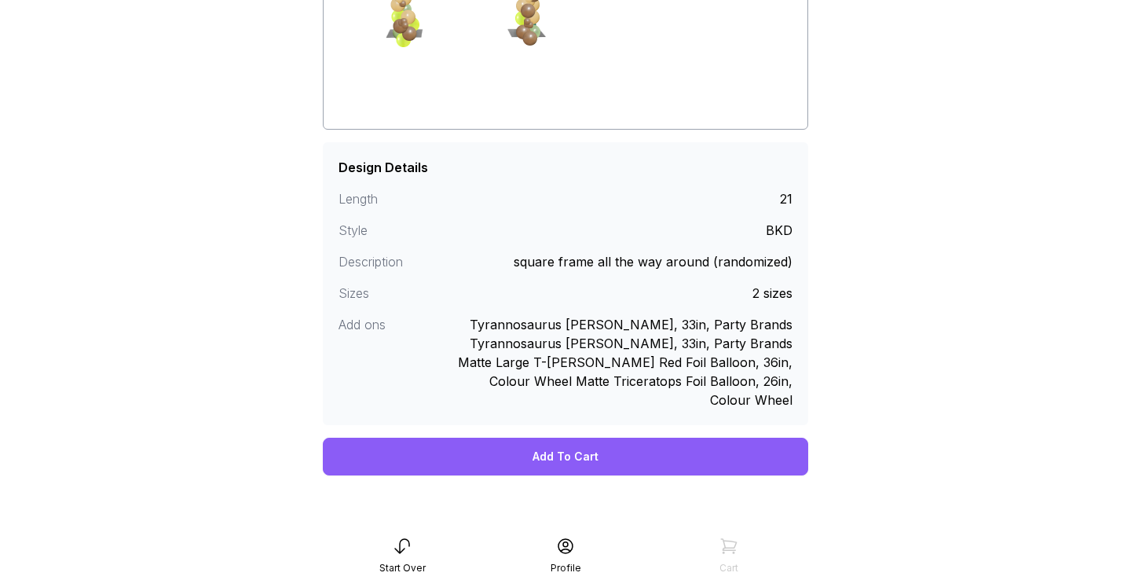
scroll to position [281, 0]
click at [589, 438] on div "Add To Cart" at bounding box center [565, 457] width 485 height 38
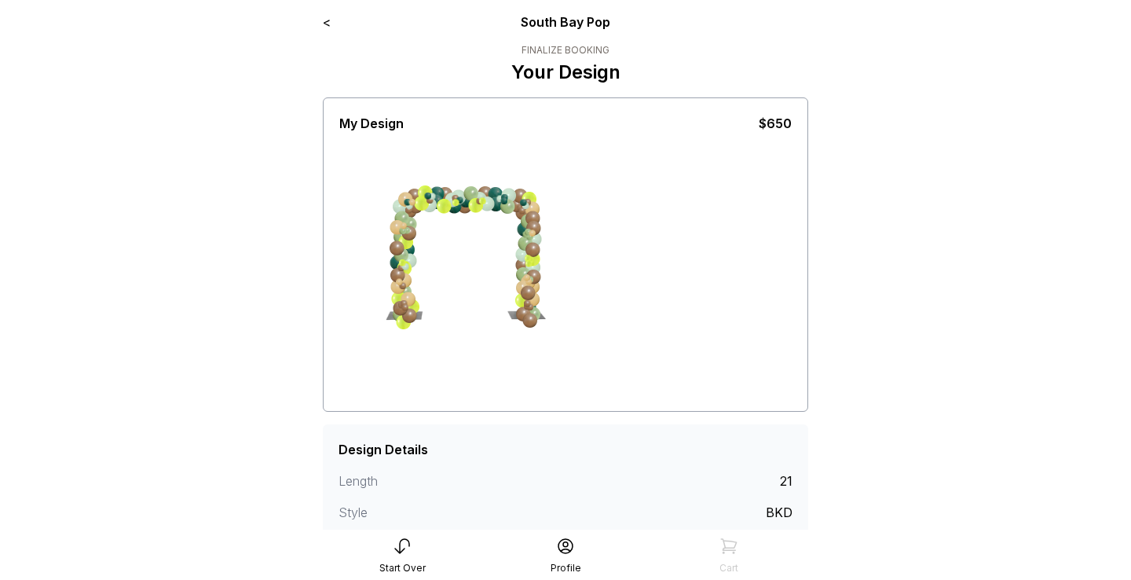
scroll to position [0, 0]
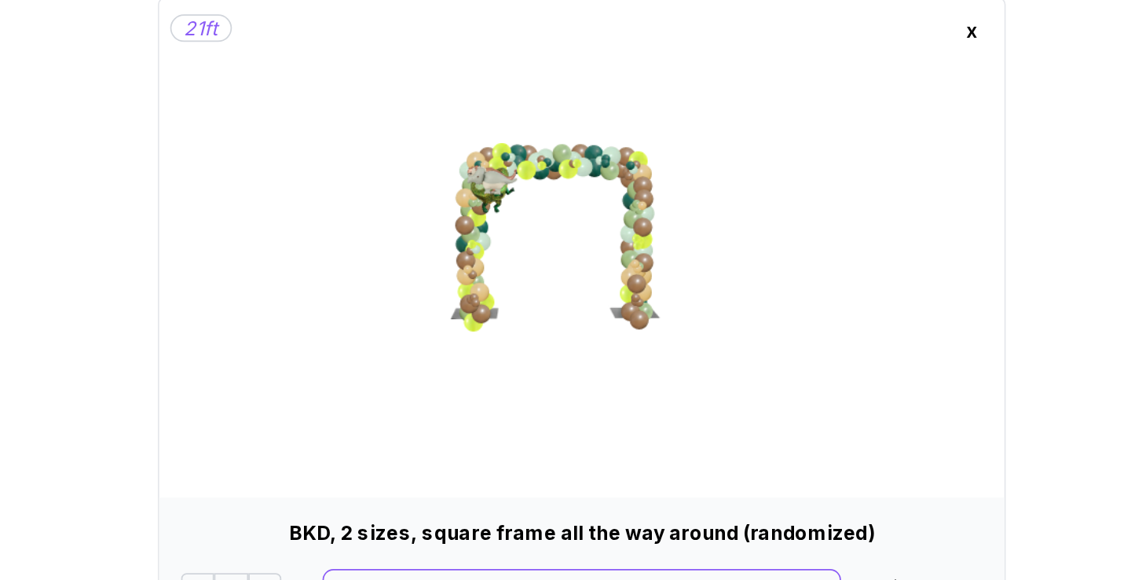
scroll to position [96, 0]
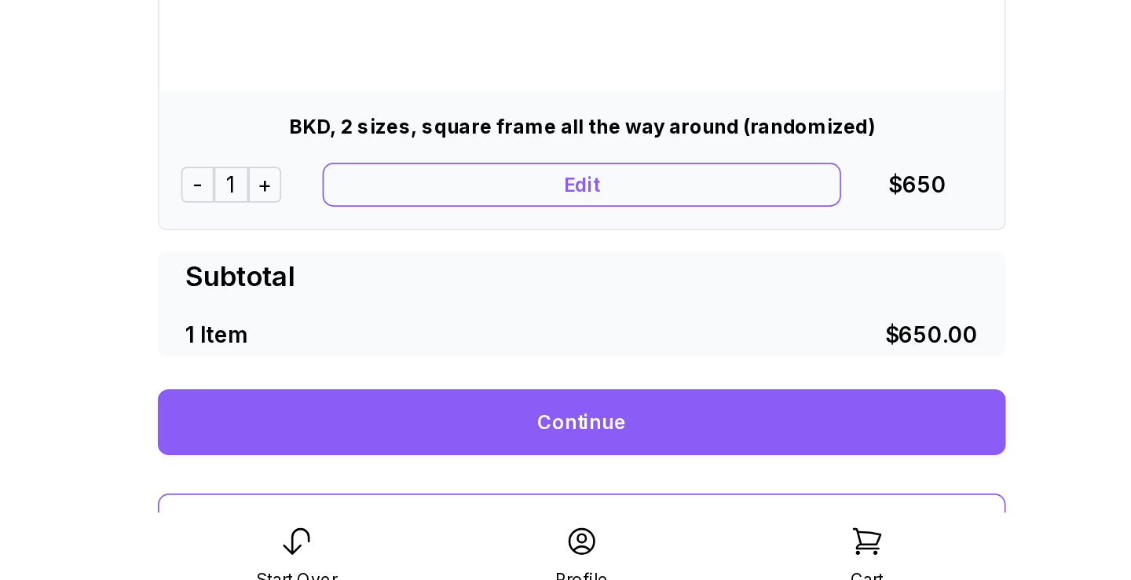
click at [417, 329] on div "Edit" at bounding box center [566, 341] width 298 height 25
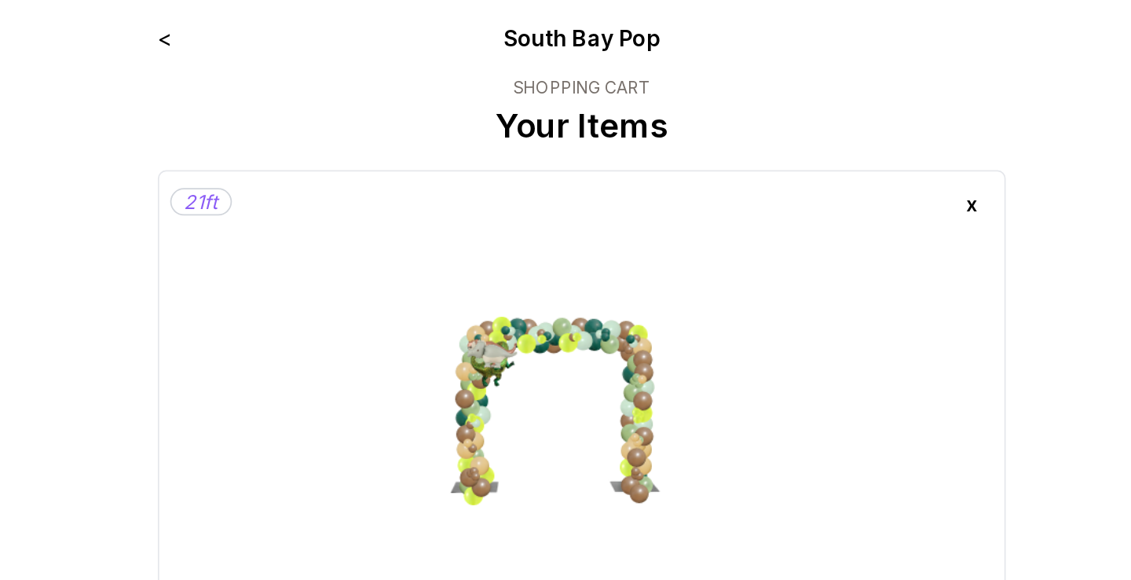
scroll to position [0, 0]
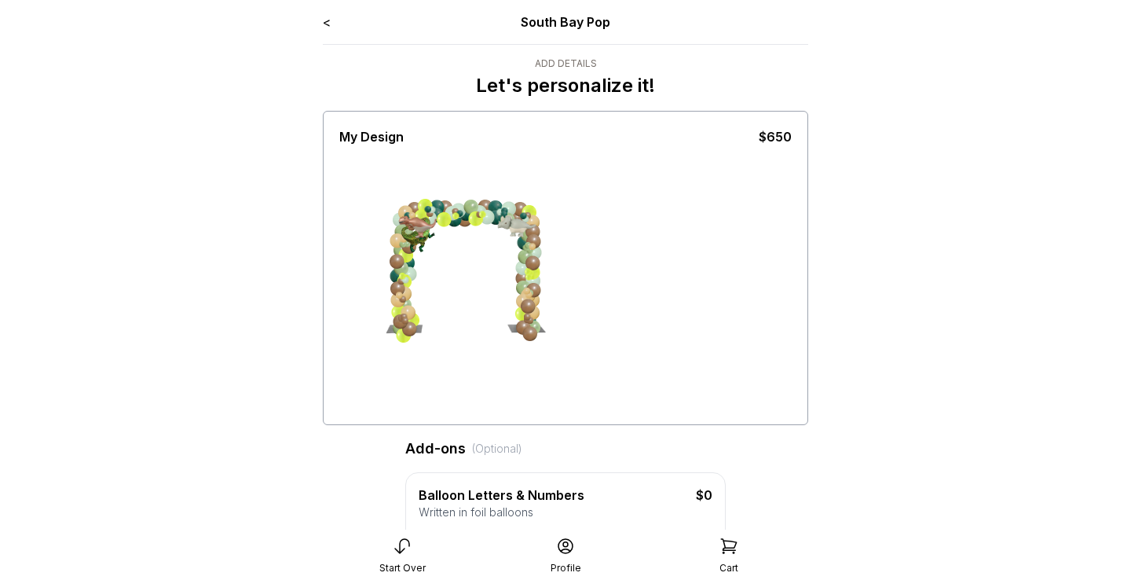
drag, startPoint x: 419, startPoint y: 225, endPoint x: 617, endPoint y: 224, distance: 197.9
click at [617, 224] on div at bounding box center [565, 283] width 452 height 275
drag, startPoint x: 419, startPoint y: 226, endPoint x: 404, endPoint y: 370, distance: 144.6
click at [402, 371] on div at bounding box center [565, 283] width 452 height 275
drag, startPoint x: 414, startPoint y: 241, endPoint x: 613, endPoint y: 385, distance: 245.2
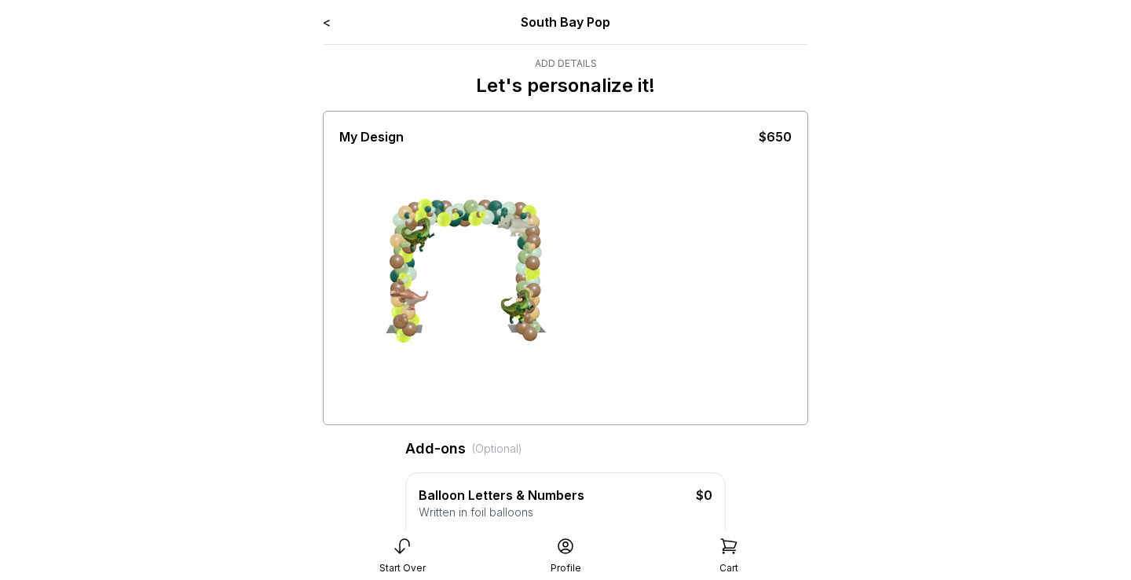
click at [613, 385] on div at bounding box center [565, 283] width 452 height 275
drag, startPoint x: 421, startPoint y: 238, endPoint x: 416, endPoint y: 223, distance: 15.6
click at [416, 223] on div at bounding box center [415, 226] width 39 height 39
click at [510, 229] on div at bounding box center [516, 234] width 39 height 39
drag, startPoint x: 411, startPoint y: 302, endPoint x: 420, endPoint y: 296, distance: 10.7
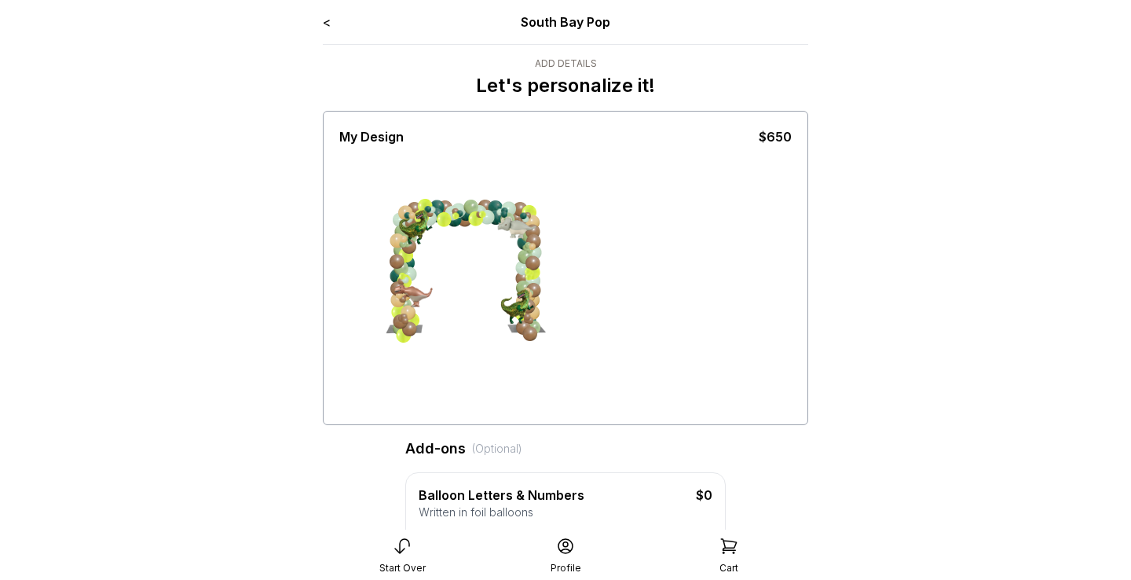
click at [420, 296] on div at bounding box center [413, 303] width 39 height 39
drag, startPoint x: 515, startPoint y: 306, endPoint x: 517, endPoint y: 275, distance: 31.5
click at [517, 275] on div at bounding box center [518, 290] width 39 height 39
click at [513, 218] on div at bounding box center [516, 233] width 39 height 39
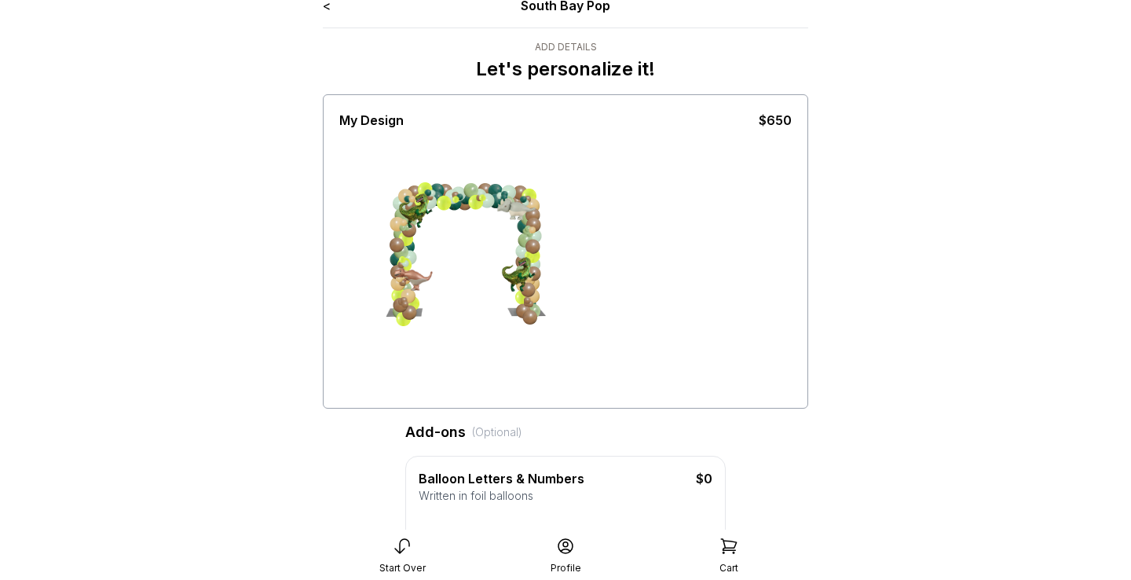
scroll to position [20, 0]
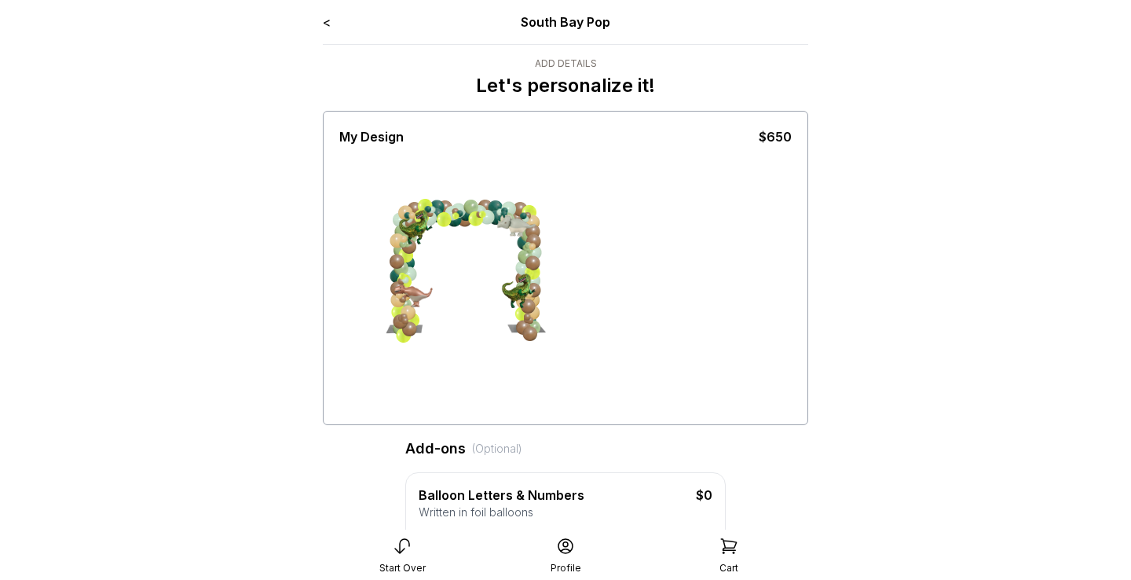
scroll to position [0, 0]
